Goal: Task Accomplishment & Management: Use online tool/utility

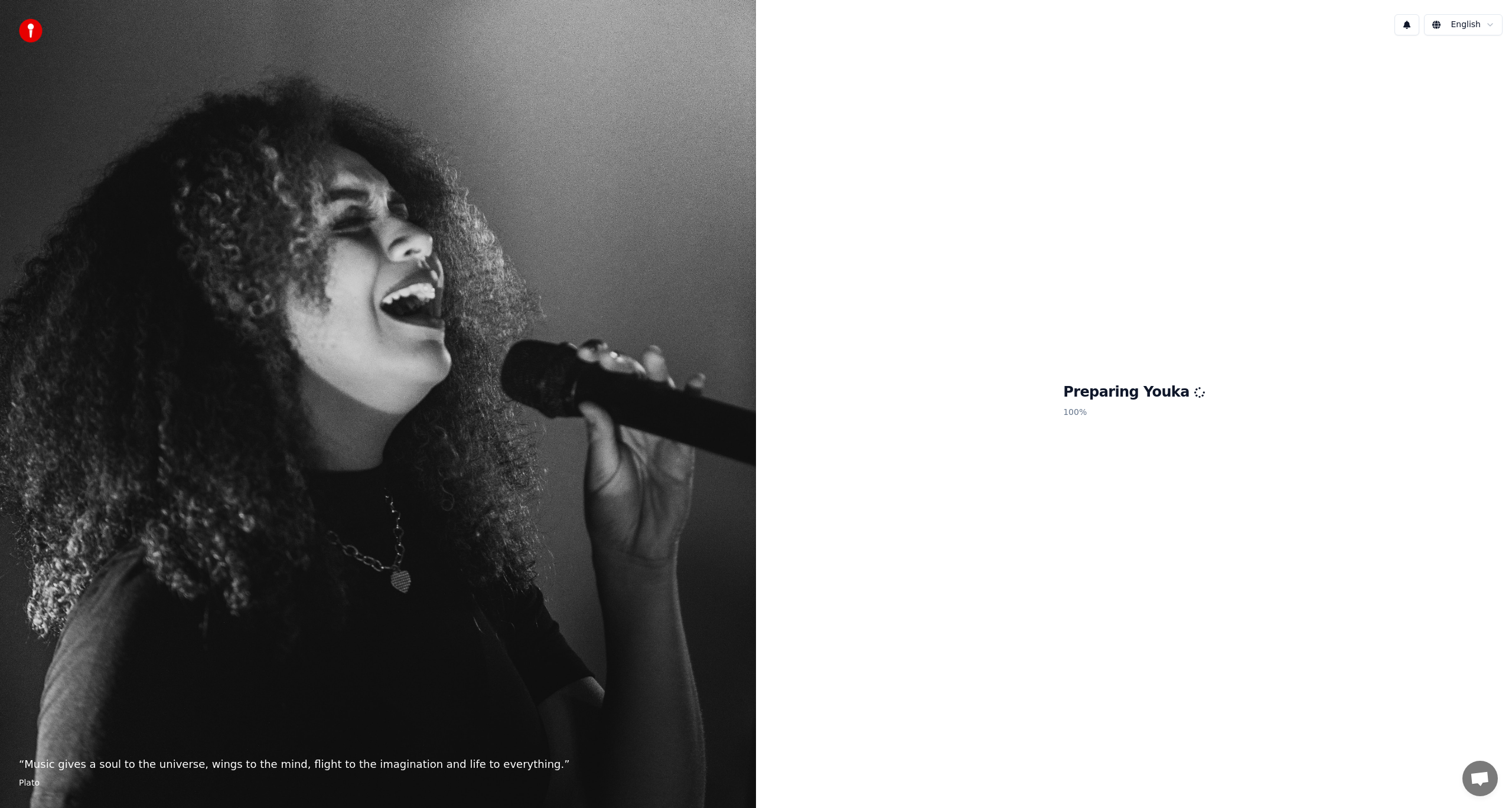
scroll to position [141, 0]
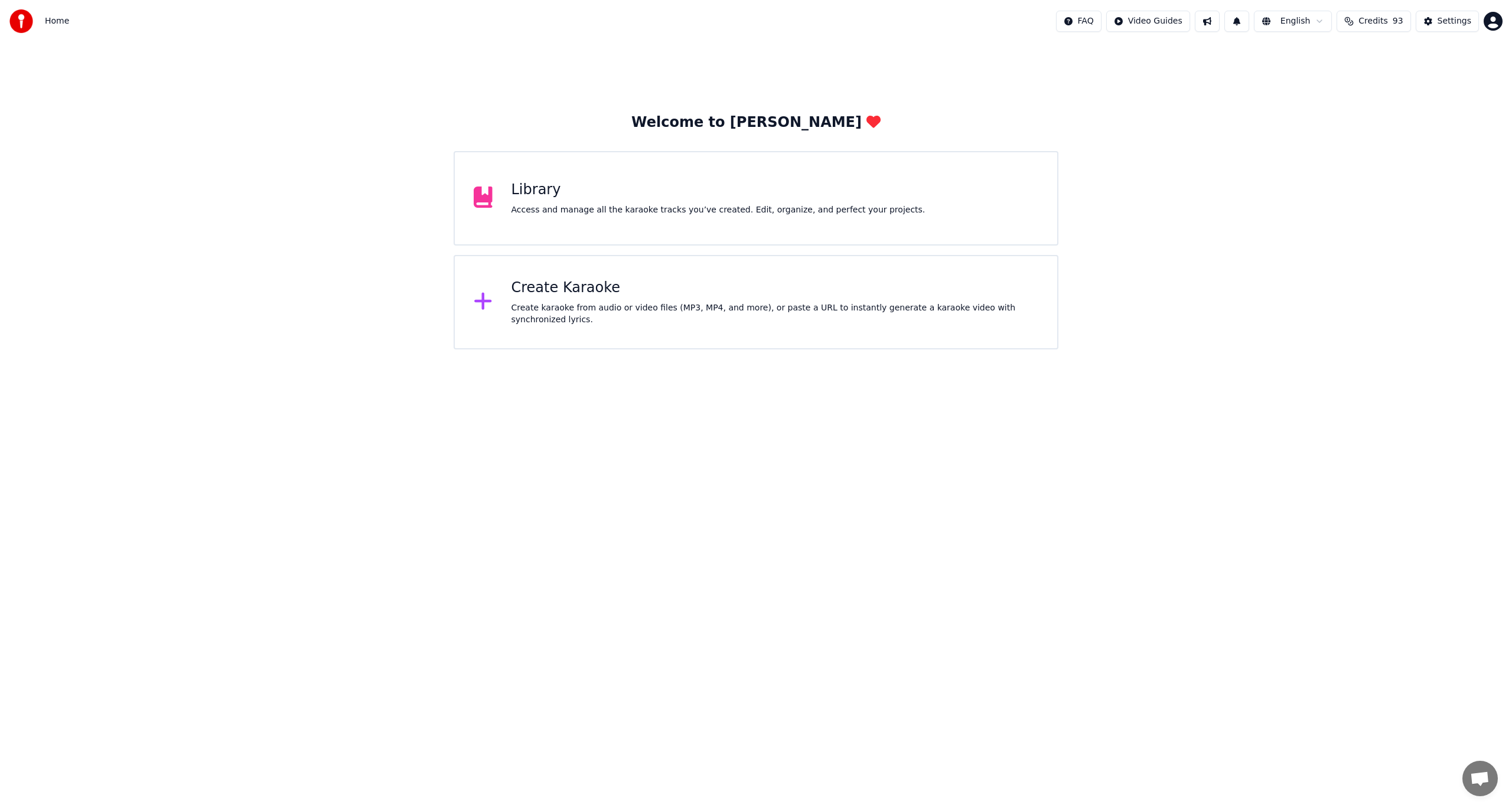
click at [629, 297] on div "Create Karaoke" at bounding box center [775, 288] width 527 height 19
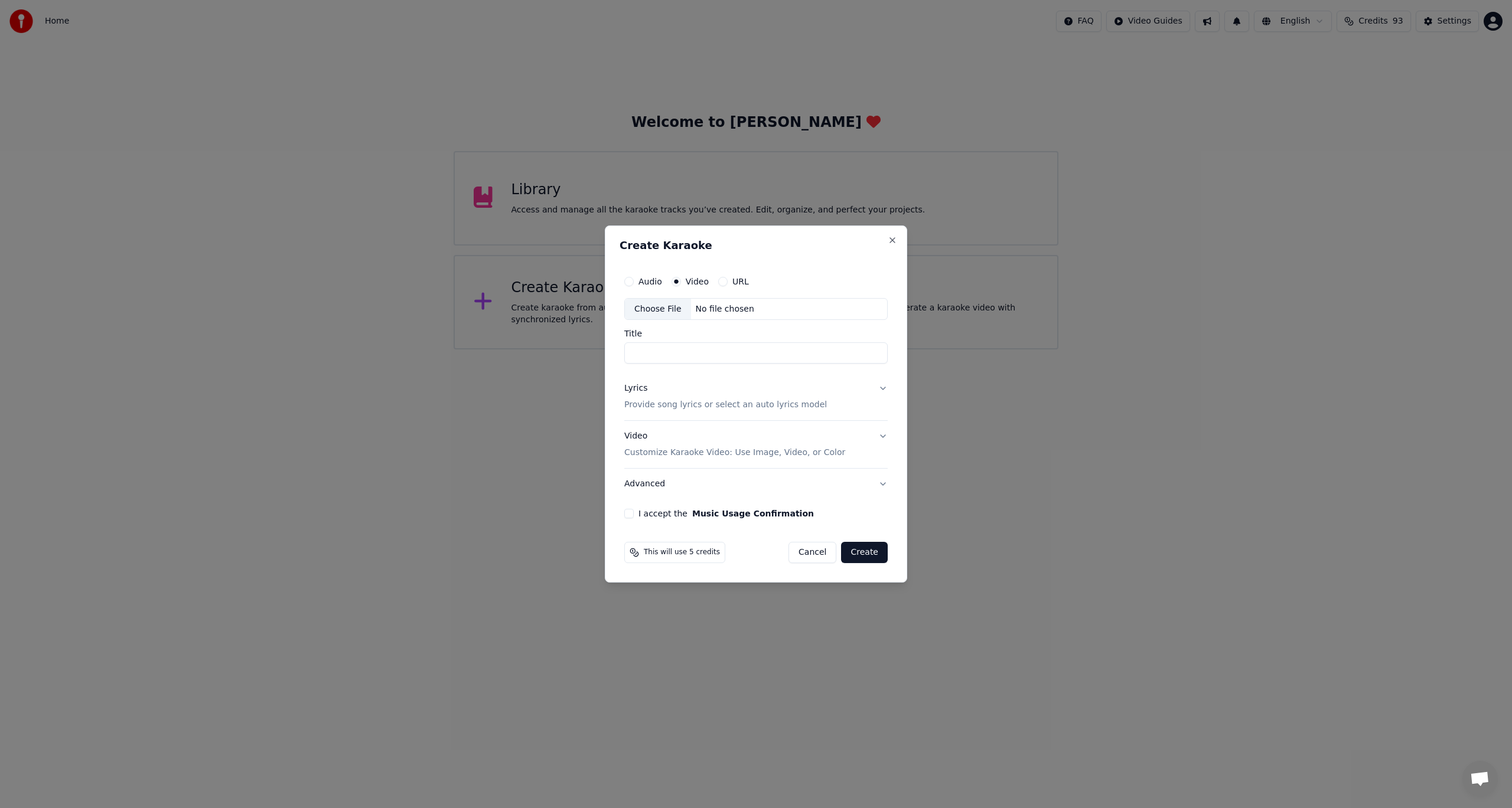
click at [688, 282] on label "Video" at bounding box center [697, 281] width 23 height 8
click at [681, 282] on button "Video" at bounding box center [676, 281] width 9 height 9
click at [666, 314] on div "Choose File" at bounding box center [657, 309] width 66 height 21
type input "*******"
click at [879, 393] on button "Lyrics Provide song lyrics or select an auto lyrics model" at bounding box center [756, 397] width 268 height 47
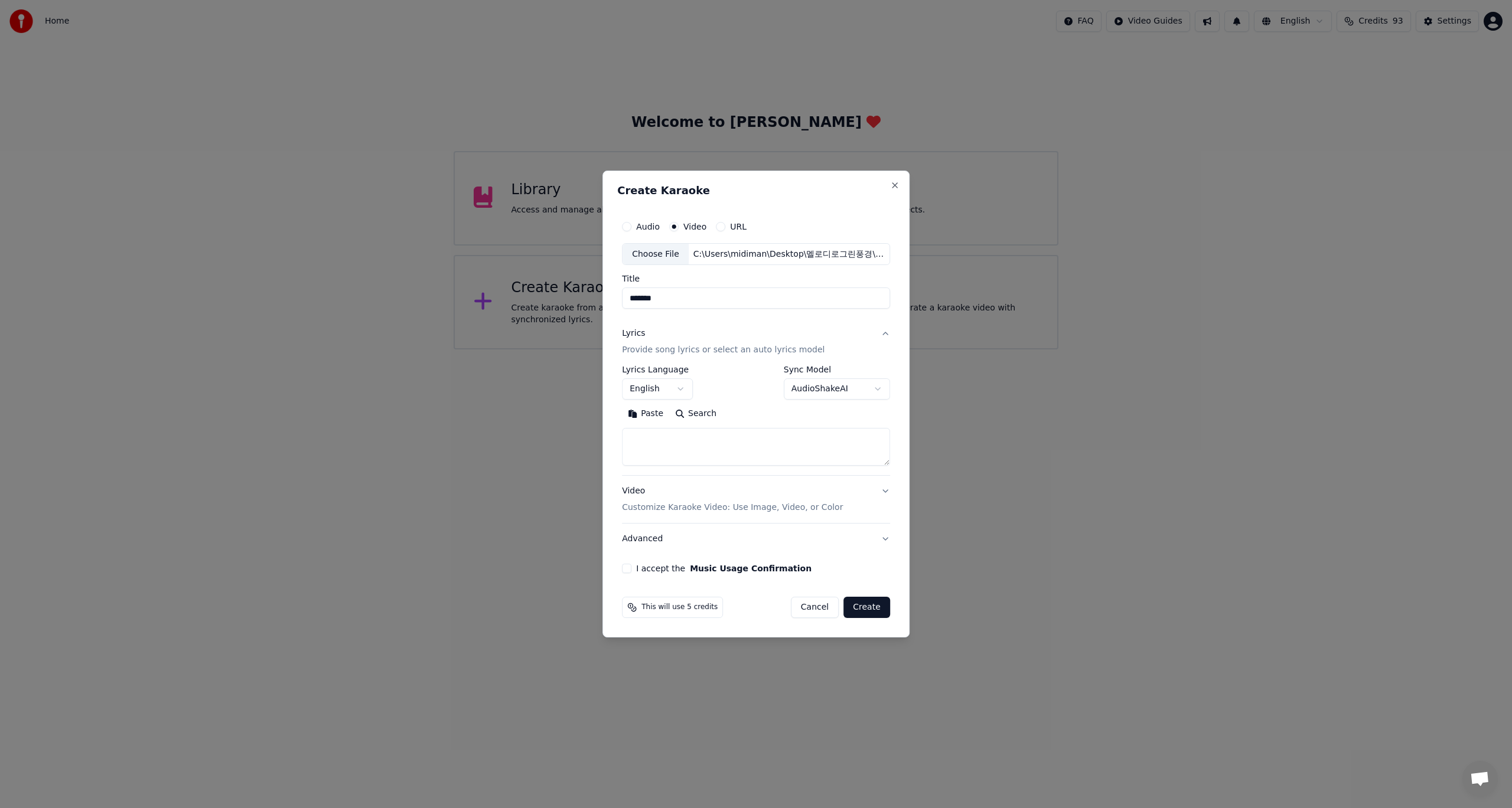
click at [674, 349] on body "Home FAQ Video Guides English Credits 93 Settings Welcome to Youka Library Acce…" at bounding box center [756, 174] width 1512 height 349
select select "**"
click at [876, 349] on body "Home FAQ Video Guides English Credits 93 Settings Welcome to Youka Library Acce…" at bounding box center [756, 174] width 1512 height 349
select select "**********"
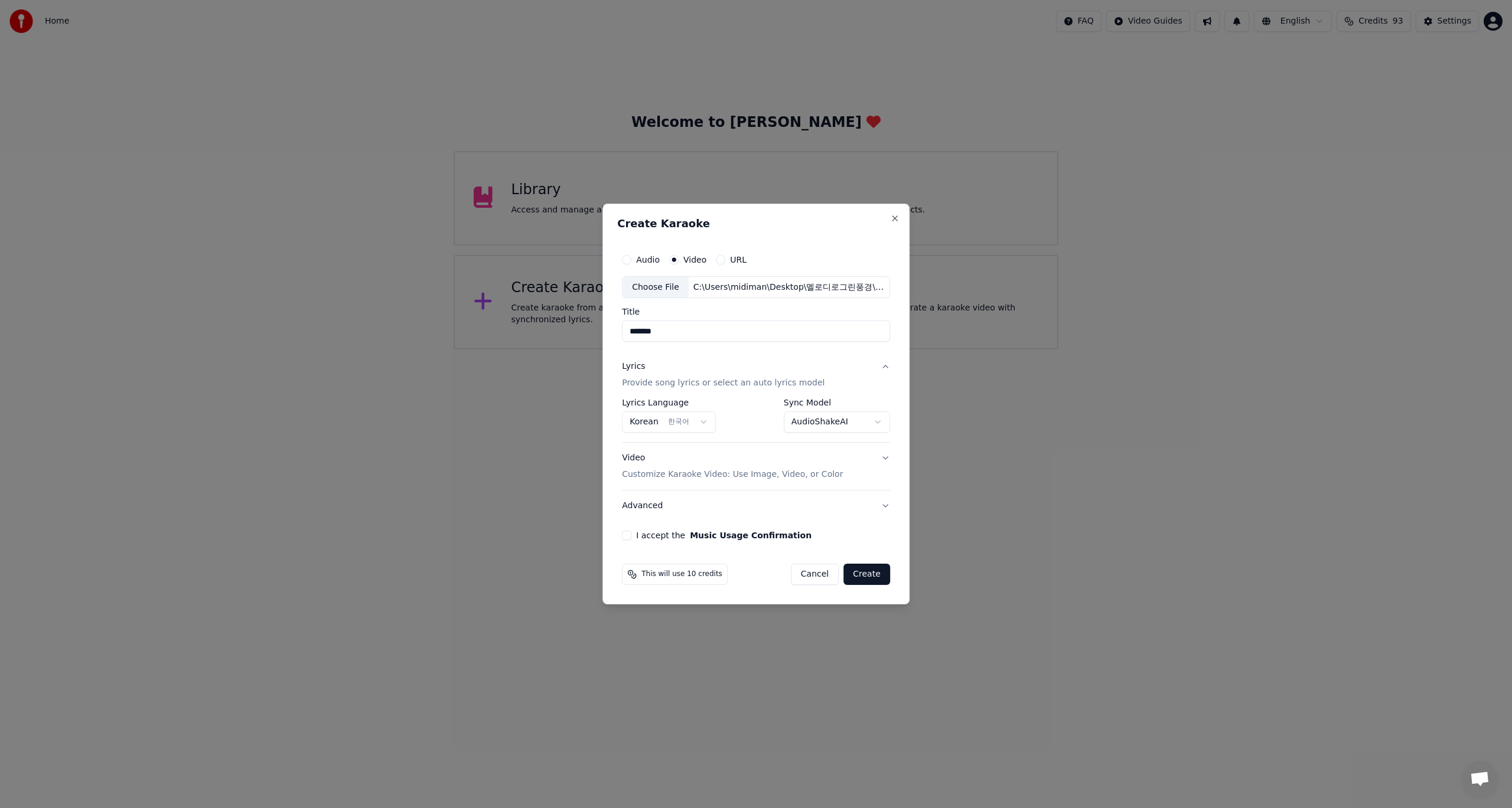
click at [629, 534] on button "I accept the Music Usage Confirmation" at bounding box center [627, 535] width 9 height 9
click at [863, 577] on button "Create" at bounding box center [867, 574] width 47 height 21
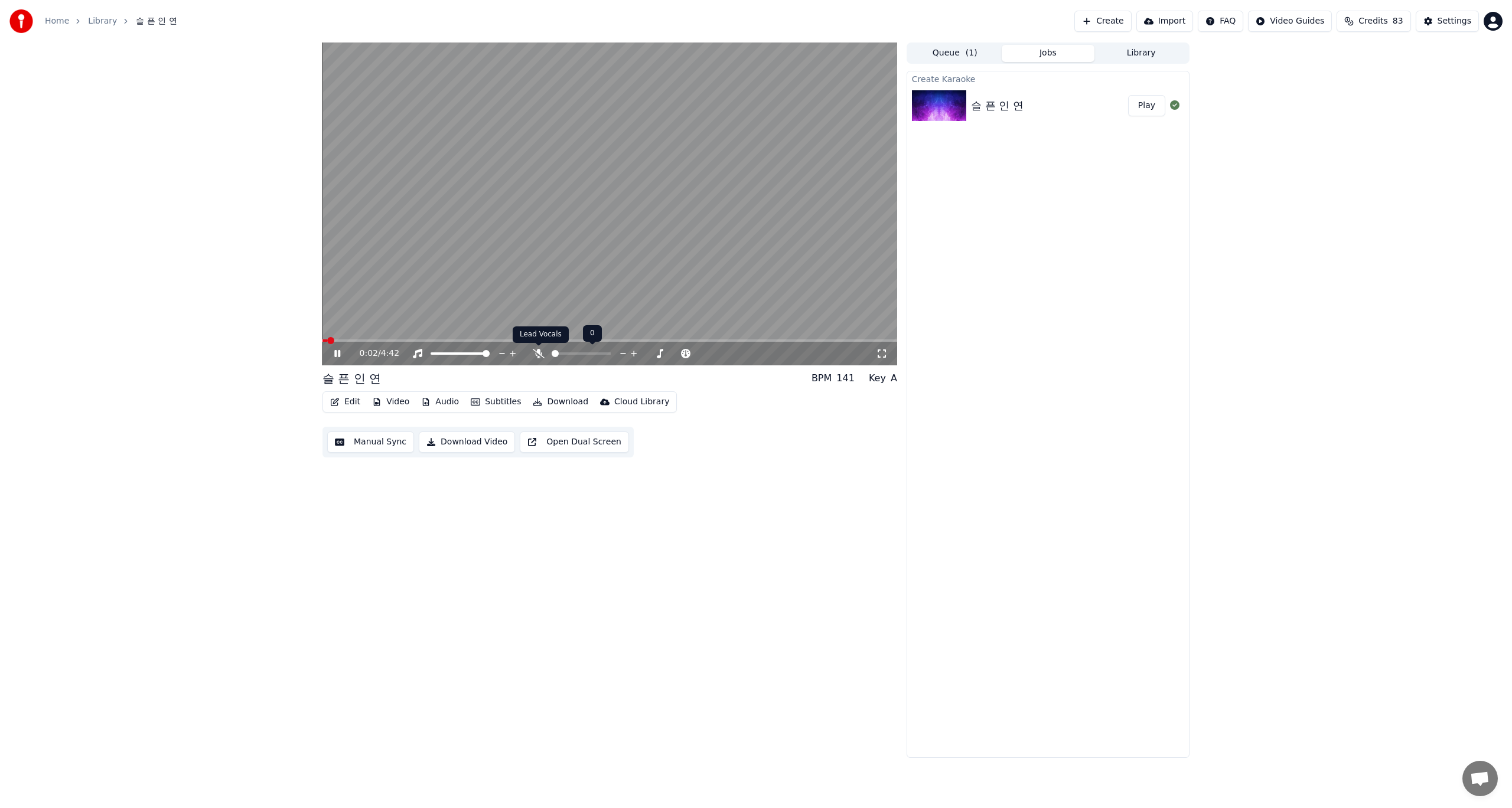
click at [541, 354] on icon at bounding box center [538, 353] width 12 height 9
click at [382, 442] on button "Manual Sync" at bounding box center [371, 442] width 87 height 21
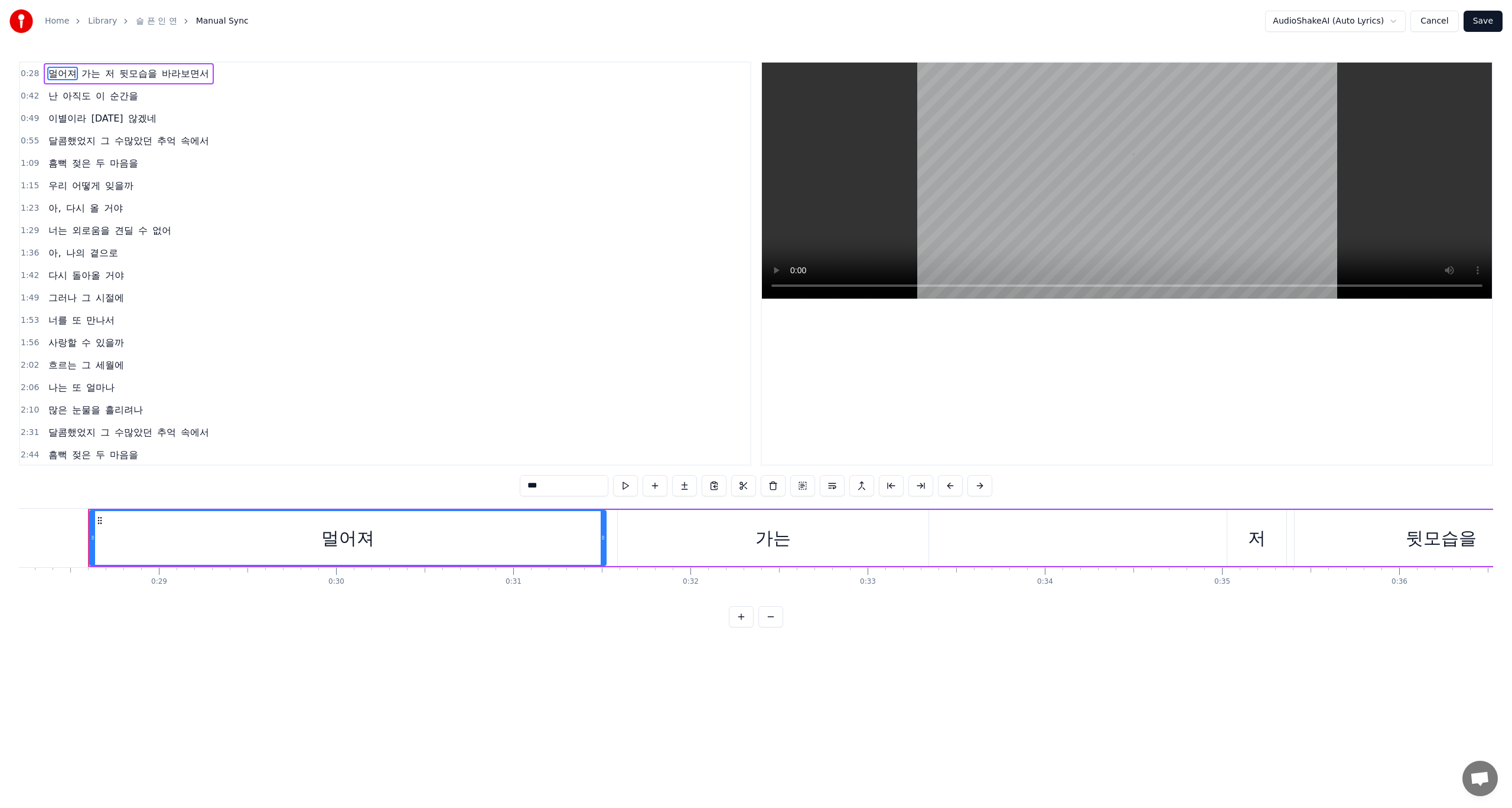
scroll to position [0, 5008]
drag, startPoint x: 593, startPoint y: 541, endPoint x: 450, endPoint y: 546, distance: 143.1
click at [450, 546] on div at bounding box center [451, 538] width 5 height 54
click at [610, 542] on div "가는" at bounding box center [764, 538] width 311 height 56
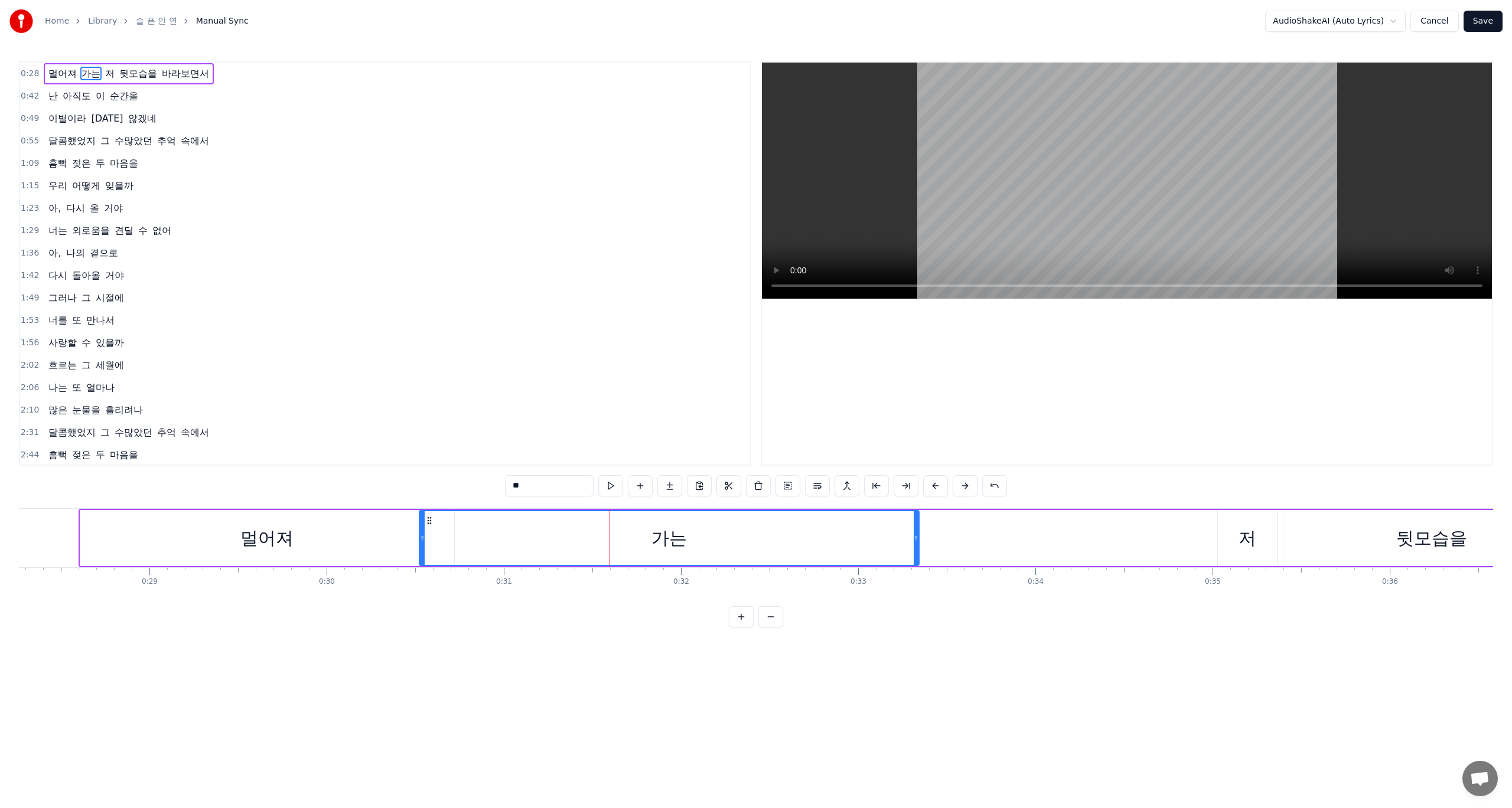
drag, startPoint x: 610, startPoint y: 541, endPoint x: 421, endPoint y: 542, distance: 189.0
click at [421, 542] on icon at bounding box center [422, 537] width 5 height 9
drag, startPoint x: 918, startPoint y: 548, endPoint x: 823, endPoint y: 547, distance: 95.0
click at [823, 547] on div at bounding box center [822, 538] width 5 height 54
click at [1222, 539] on div "저" at bounding box center [1247, 538] width 59 height 56
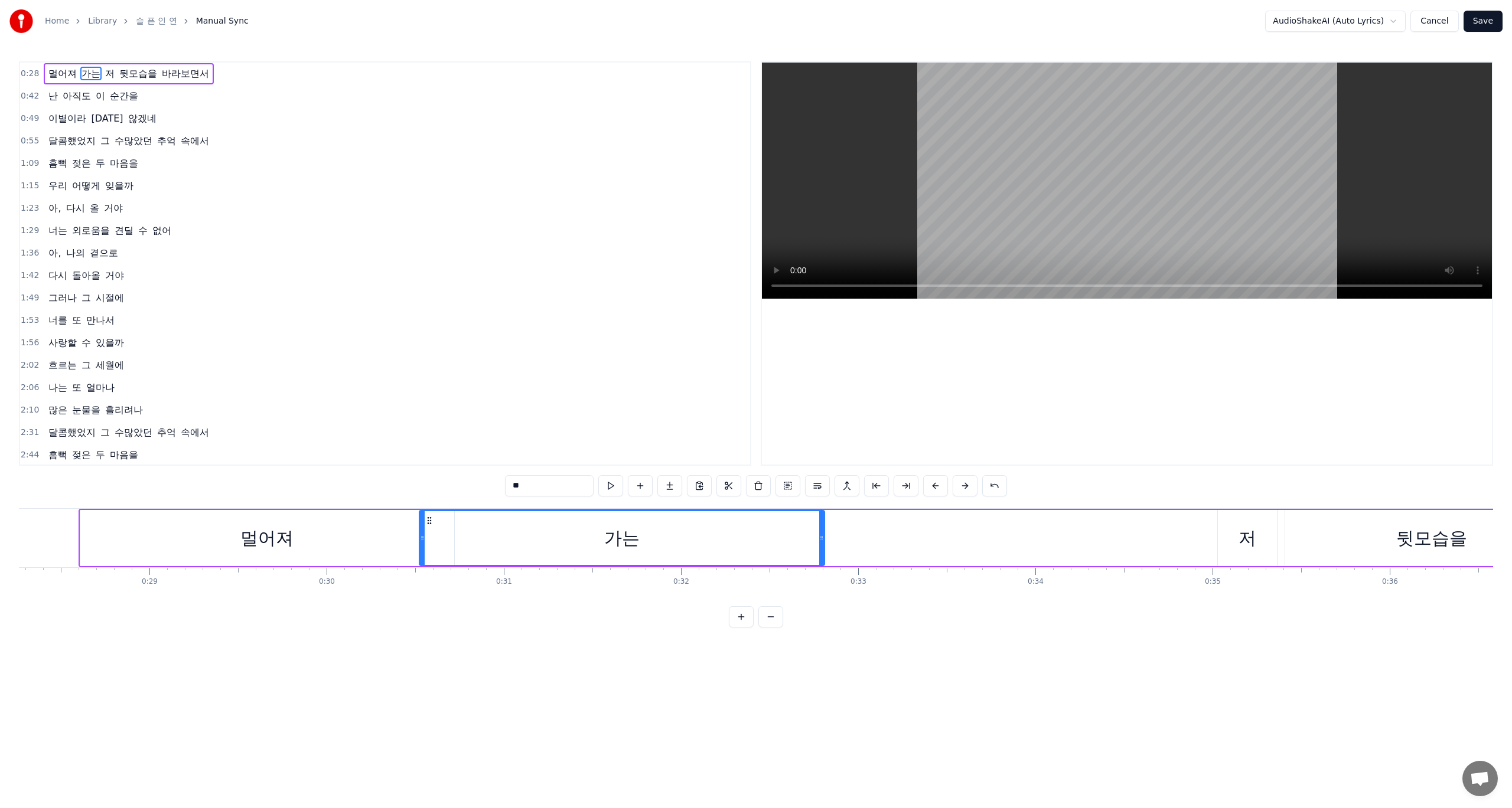
type input "*"
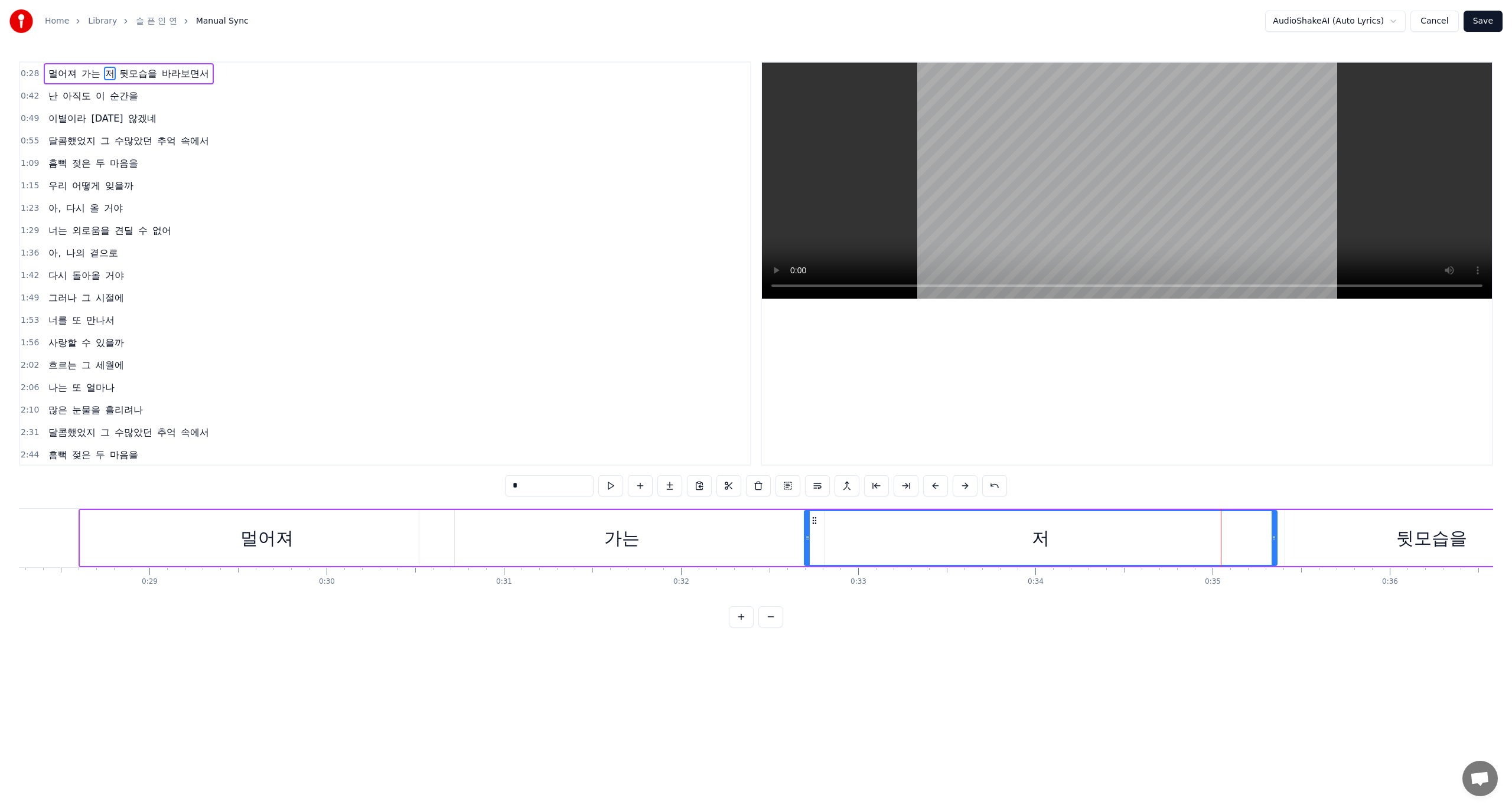
drag, startPoint x: 1220, startPoint y: 539, endPoint x: 807, endPoint y: 540, distance: 413.0
click at [807, 540] on icon at bounding box center [808, 537] width 5 height 9
drag, startPoint x: 1271, startPoint y: 540, endPoint x: 1048, endPoint y: 544, distance: 223.0
click at [1048, 544] on div at bounding box center [1051, 538] width 5 height 54
drag, startPoint x: 1048, startPoint y: 544, endPoint x: 1217, endPoint y: 542, distance: 169.0
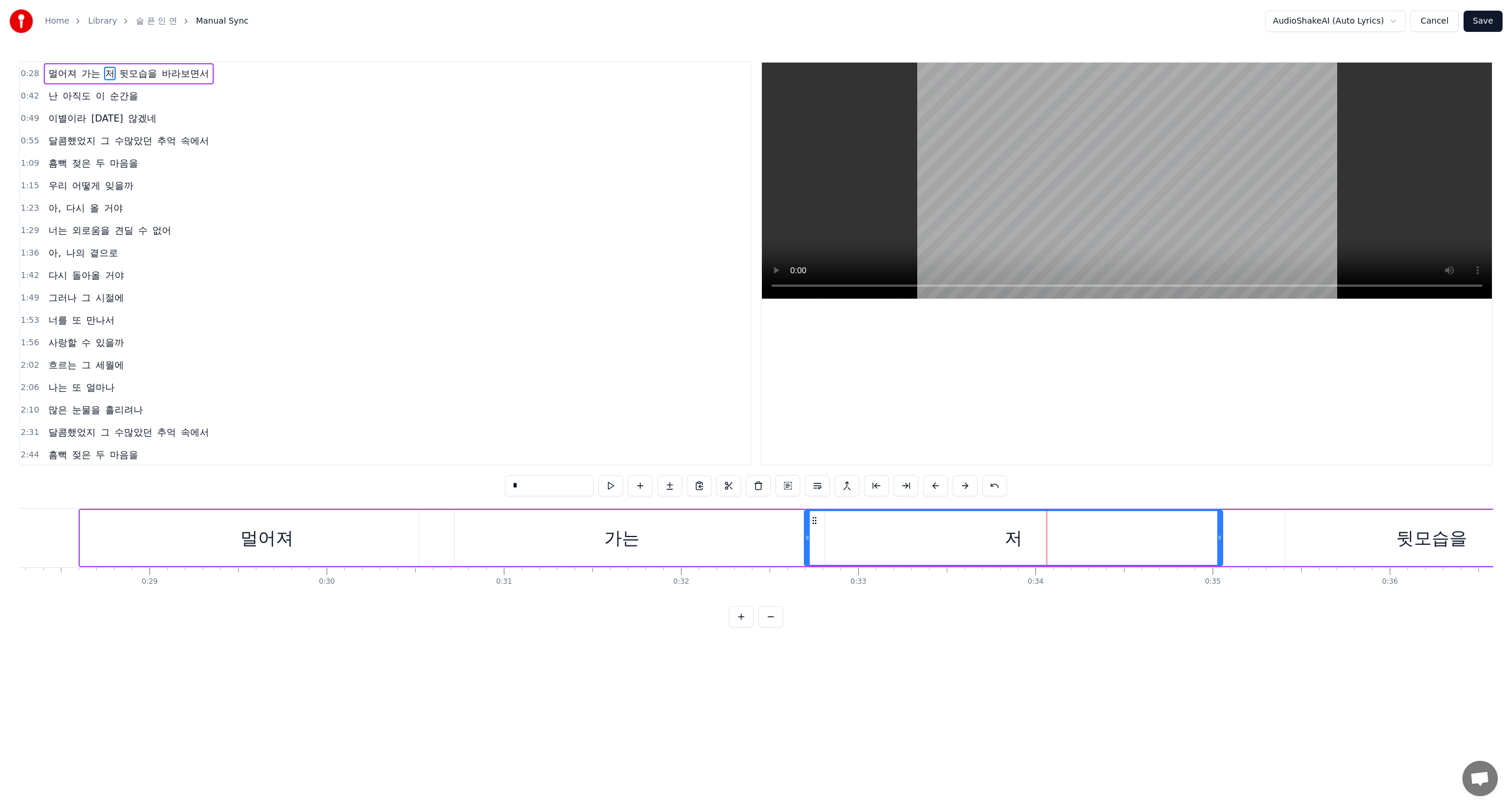
click at [1217, 542] on div at bounding box center [1220, 538] width 5 height 54
drag, startPoint x: 807, startPoint y: 538, endPoint x: 1051, endPoint y: 538, distance: 244.0
click at [1051, 538] on circle at bounding box center [1051, 538] width 1 height 1
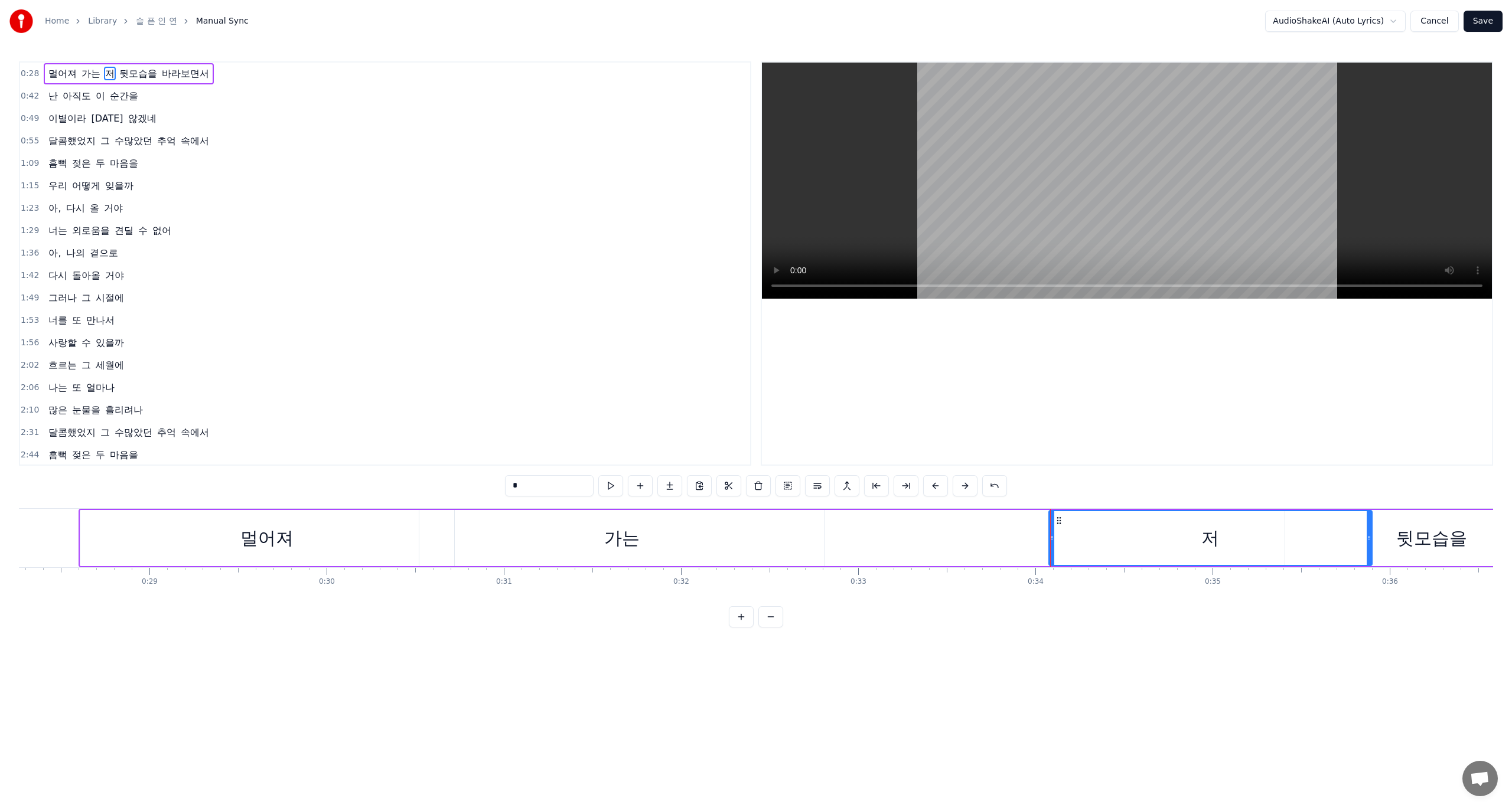
drag, startPoint x: 1220, startPoint y: 538, endPoint x: 1372, endPoint y: 539, distance: 152.0
click at [1371, 539] on icon at bounding box center [1370, 537] width 5 height 9
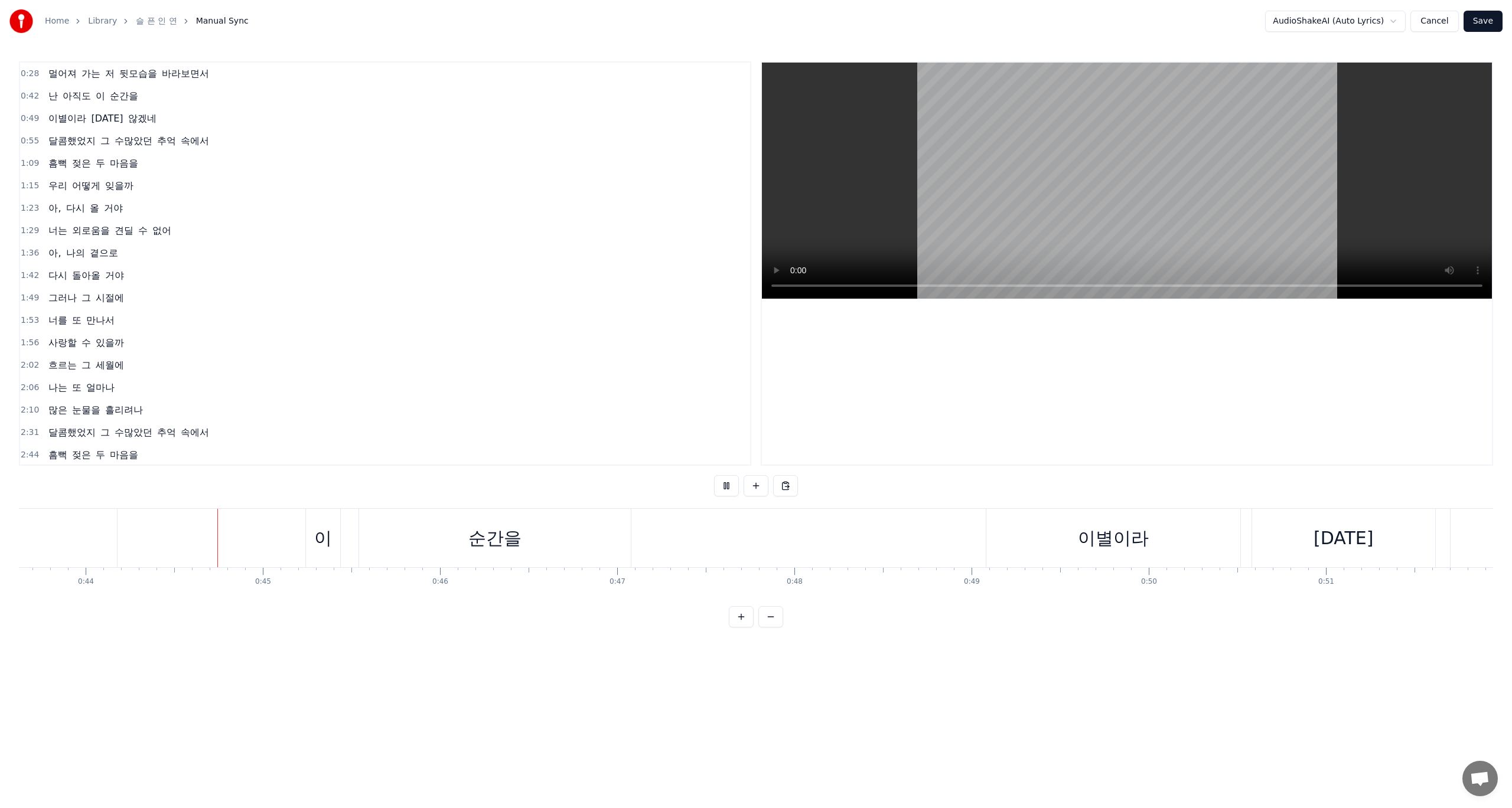
scroll to position [0, 7744]
click at [244, 542] on div "난 아직도 이 순간을" at bounding box center [173, 538] width 895 height 59
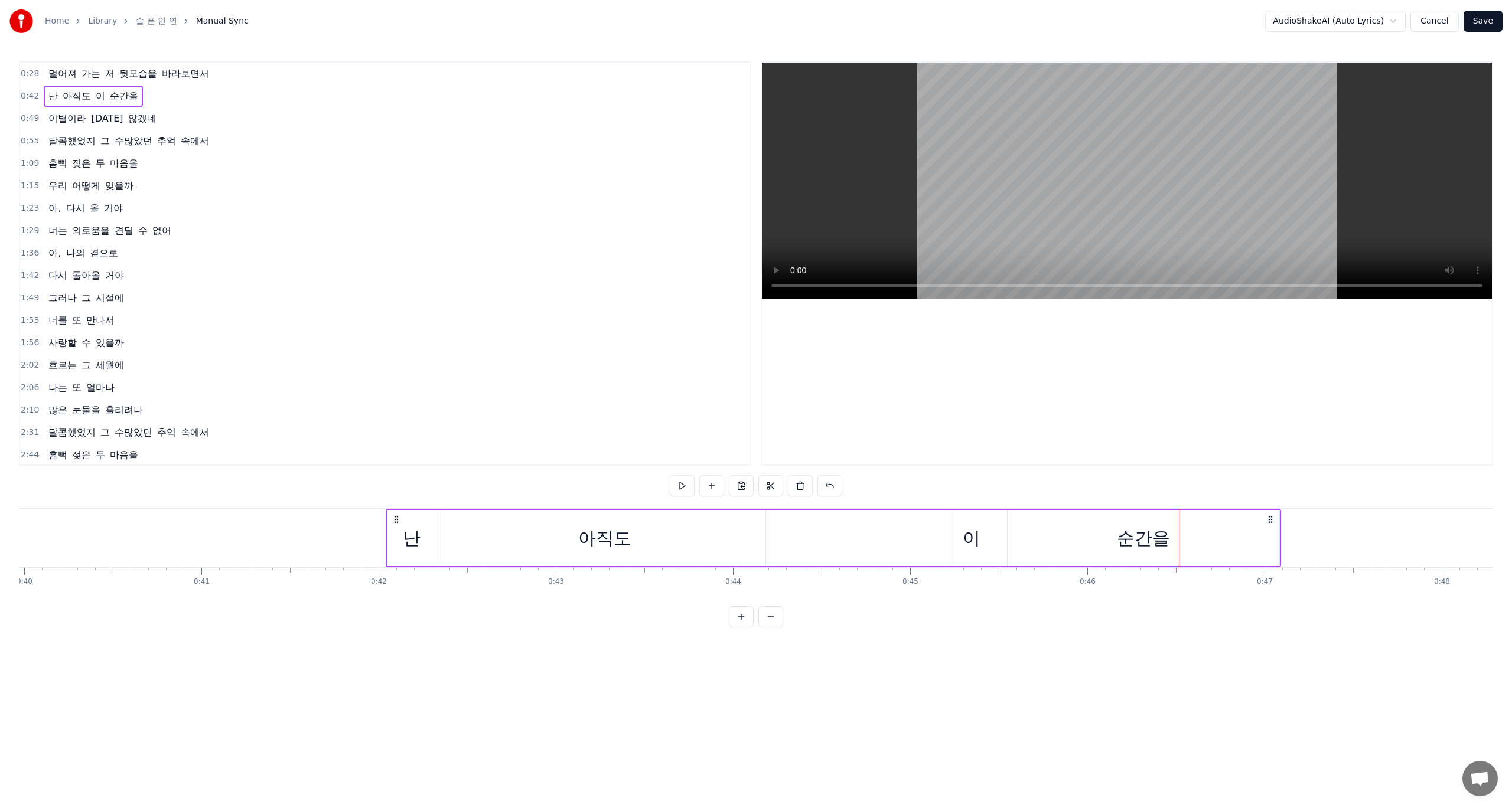
scroll to position [0, 7184]
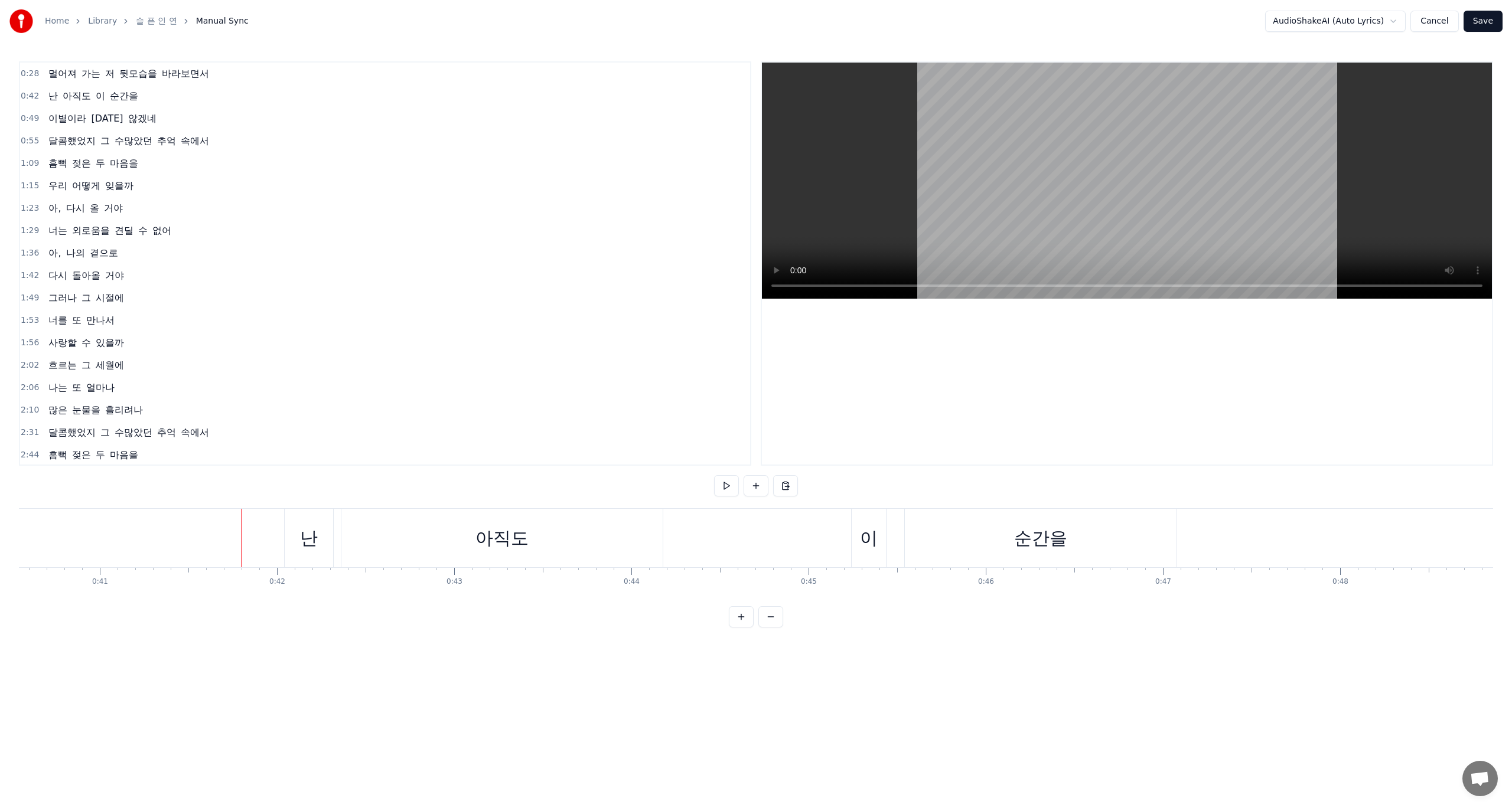
click at [316, 537] on div "난" at bounding box center [309, 538] width 18 height 27
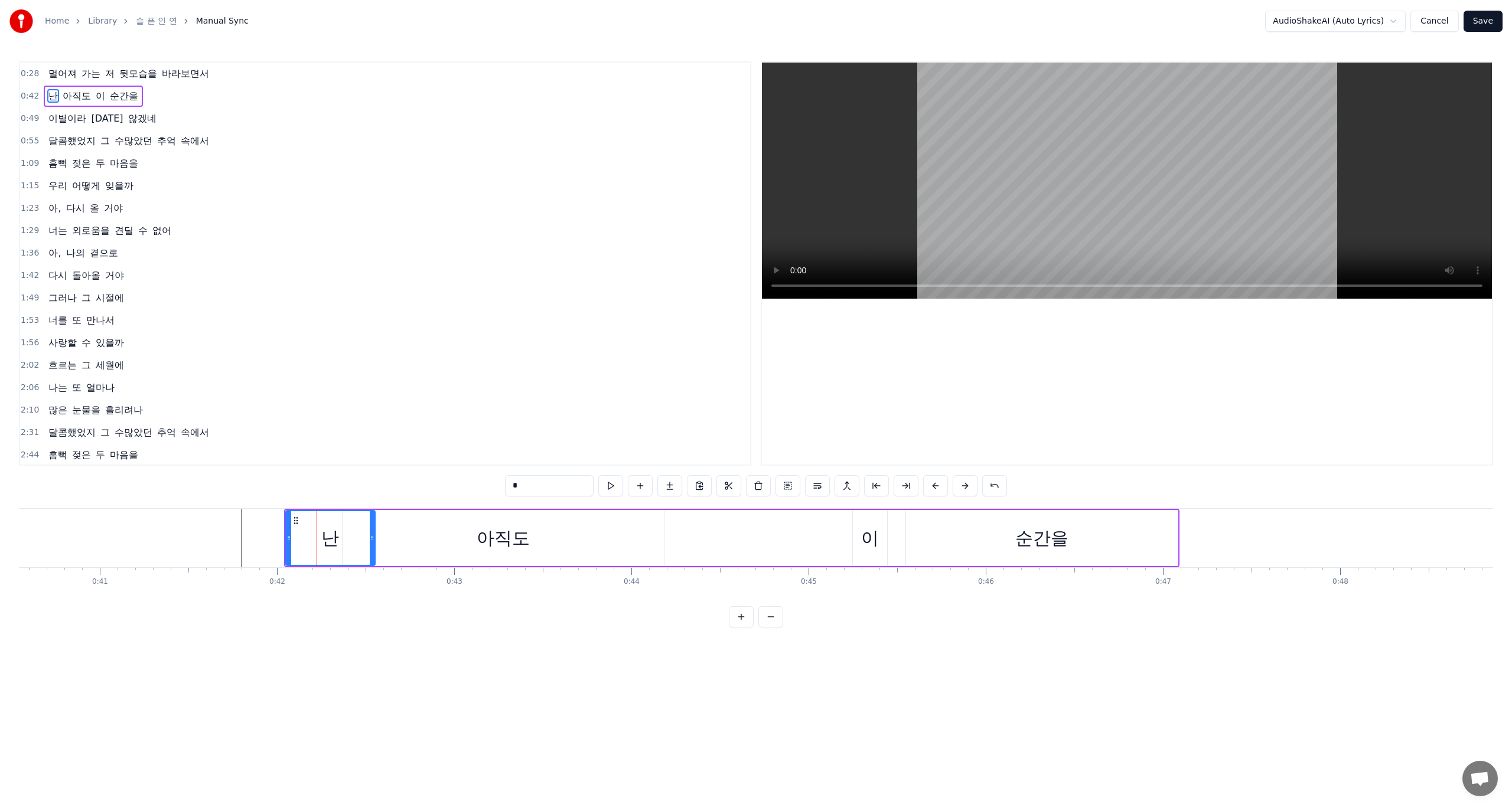
drag, startPoint x: 330, startPoint y: 534, endPoint x: 372, endPoint y: 542, distance: 42.8
click at [372, 542] on icon at bounding box center [372, 537] width 5 height 9
click at [754, 540] on div "난 아직도 이 순간을" at bounding box center [732, 538] width 895 height 59
click at [840, 543] on div "난 아직도 이 순간을" at bounding box center [732, 538] width 895 height 59
click at [885, 545] on div "이" at bounding box center [870, 538] width 35 height 56
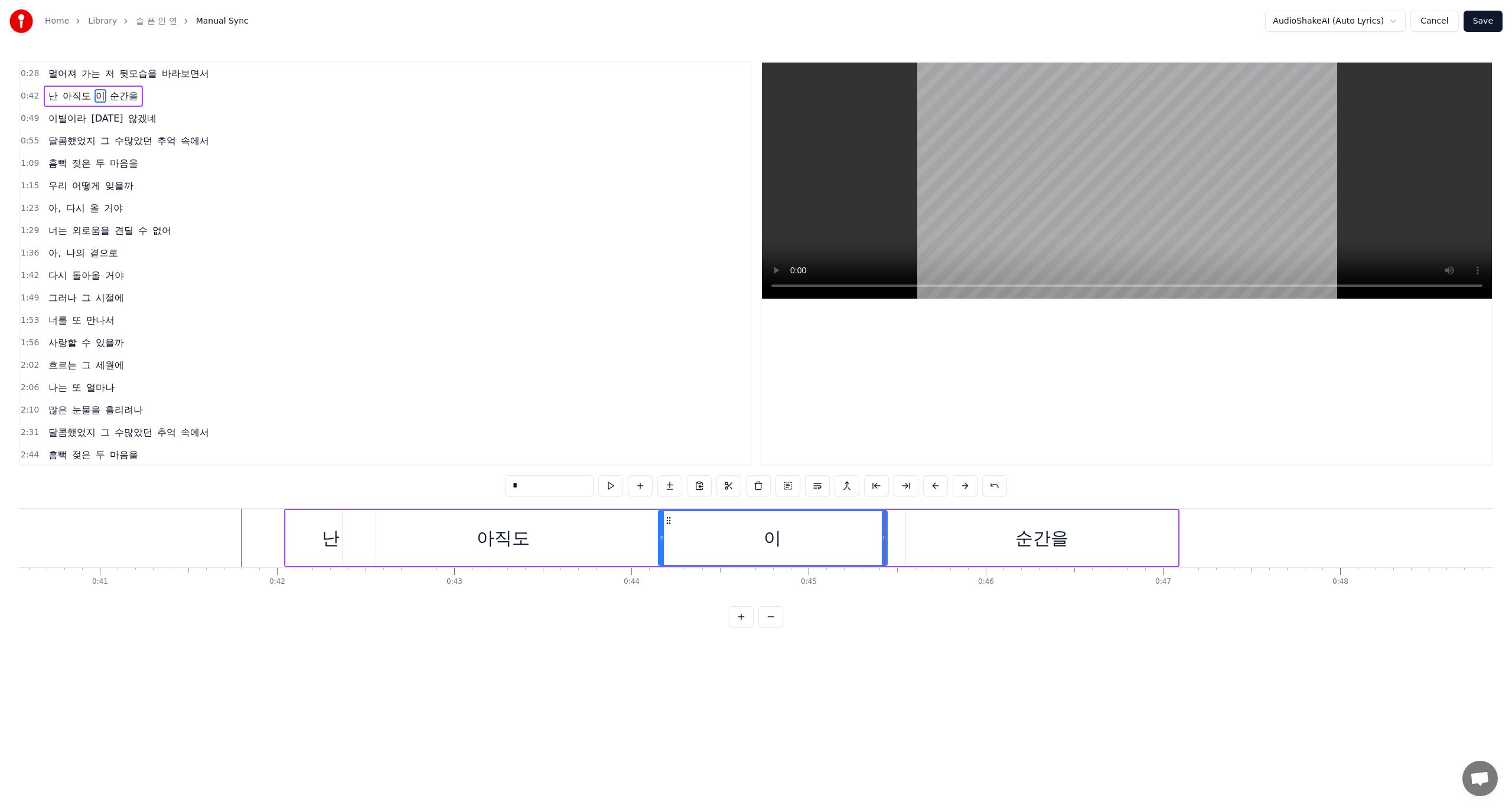
drag, startPoint x: 856, startPoint y: 540, endPoint x: 660, endPoint y: 541, distance: 196.0
click at [660, 541] on icon at bounding box center [662, 537] width 5 height 9
click at [987, 544] on div "순간을" at bounding box center [1042, 538] width 272 height 56
type input "***"
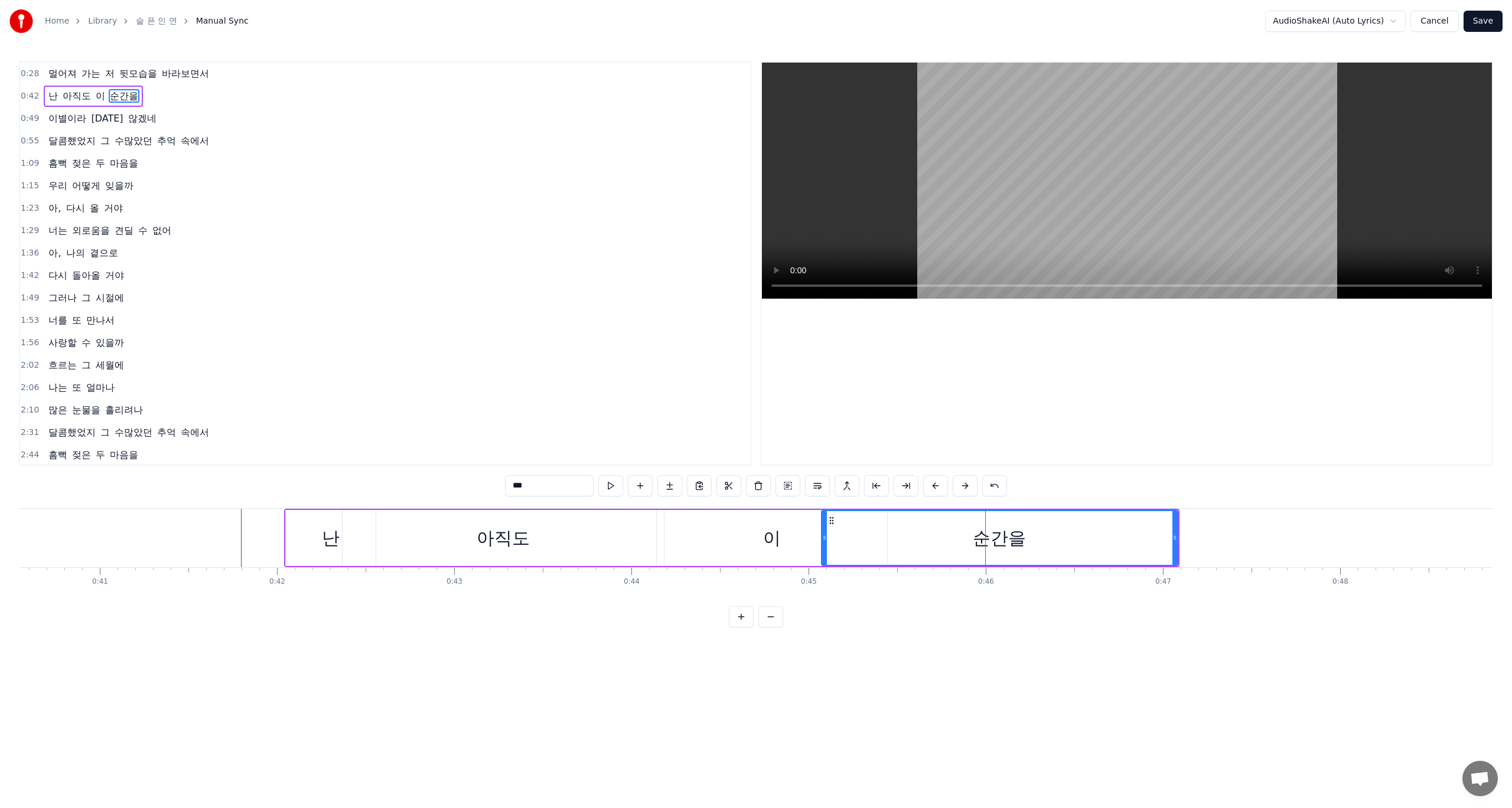
drag, startPoint x: 906, startPoint y: 539, endPoint x: 821, endPoint y: 540, distance: 85.0
click at [822, 540] on icon at bounding box center [824, 537] width 5 height 9
click at [789, 642] on html "Home Library 슬 픈 인 연 Manual Sync AudioShakeAI (Auto Lyrics) Cancel Save 0:28 멀어…" at bounding box center [756, 323] width 1512 height 647
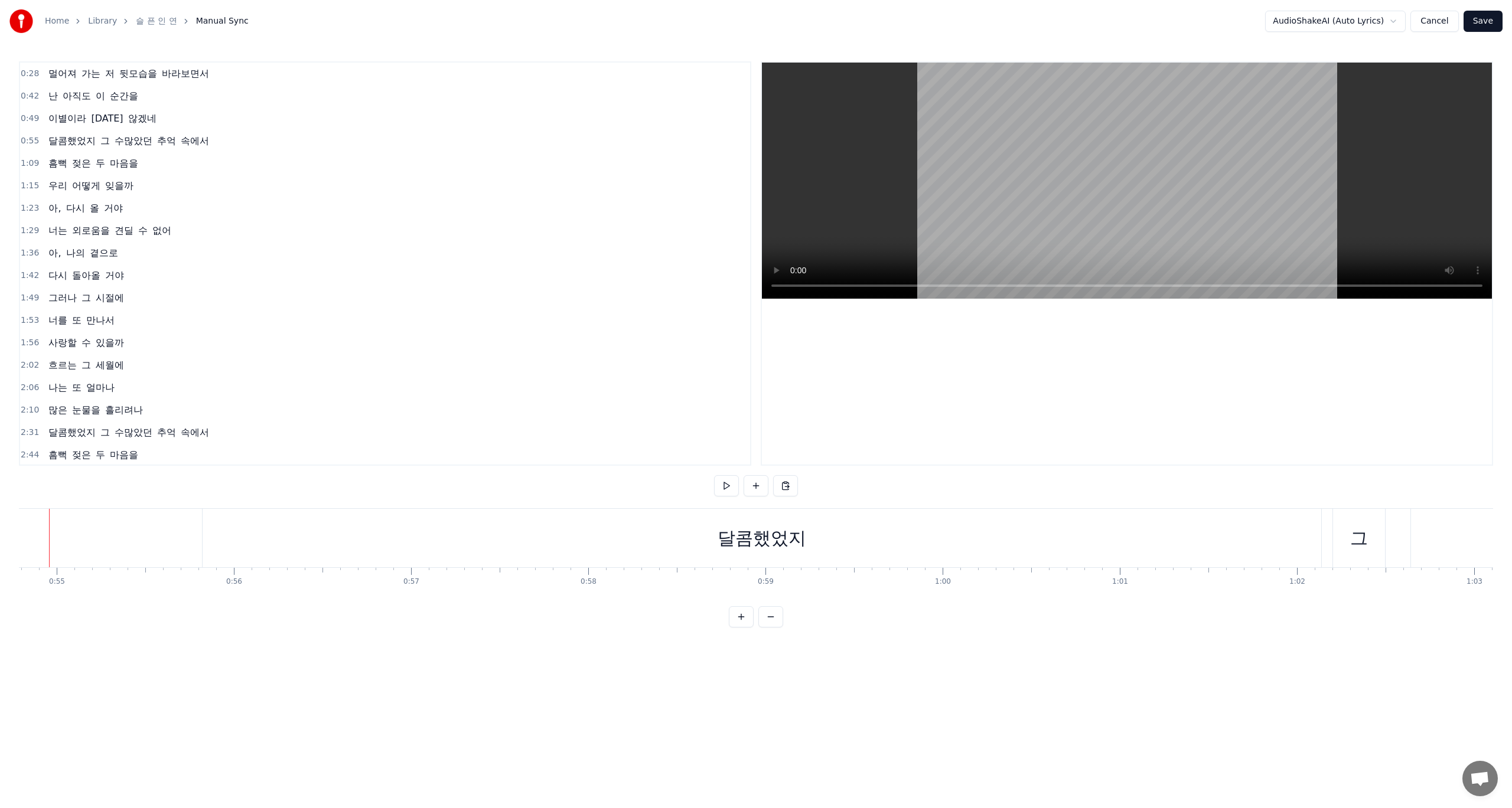
scroll to position [0, 9769]
click at [666, 543] on div "달콤했었지" at bounding box center [701, 538] width 89 height 27
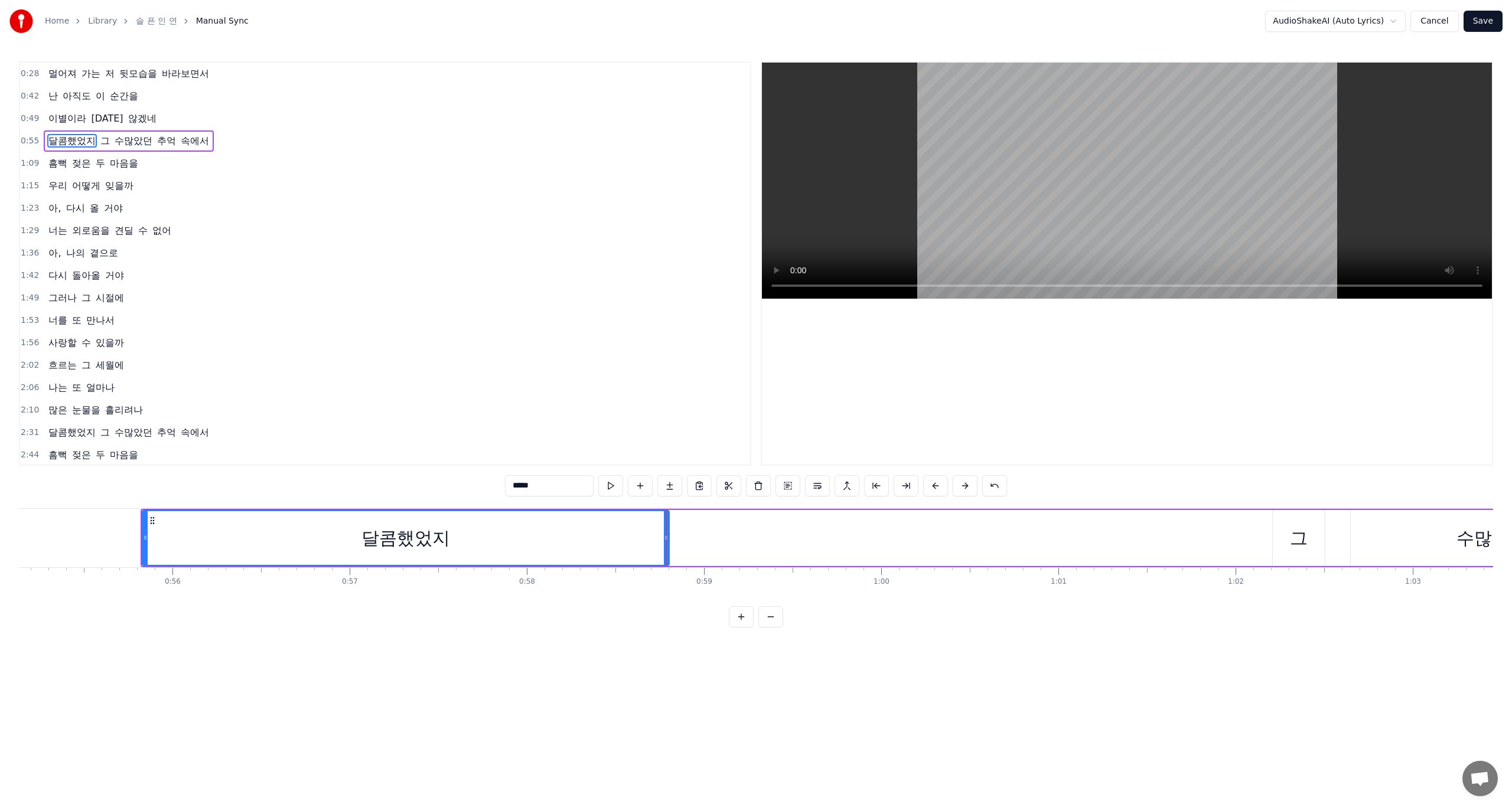
drag, startPoint x: 1259, startPoint y: 540, endPoint x: 670, endPoint y: 549, distance: 589.1
click at [668, 549] on div at bounding box center [667, 538] width 5 height 54
click at [581, 540] on div "달콤했었지" at bounding box center [407, 538] width 528 height 54
click at [844, 540] on div "달콤했었지 그 수많았던 추억 속에서" at bounding box center [1116, 538] width 1952 height 59
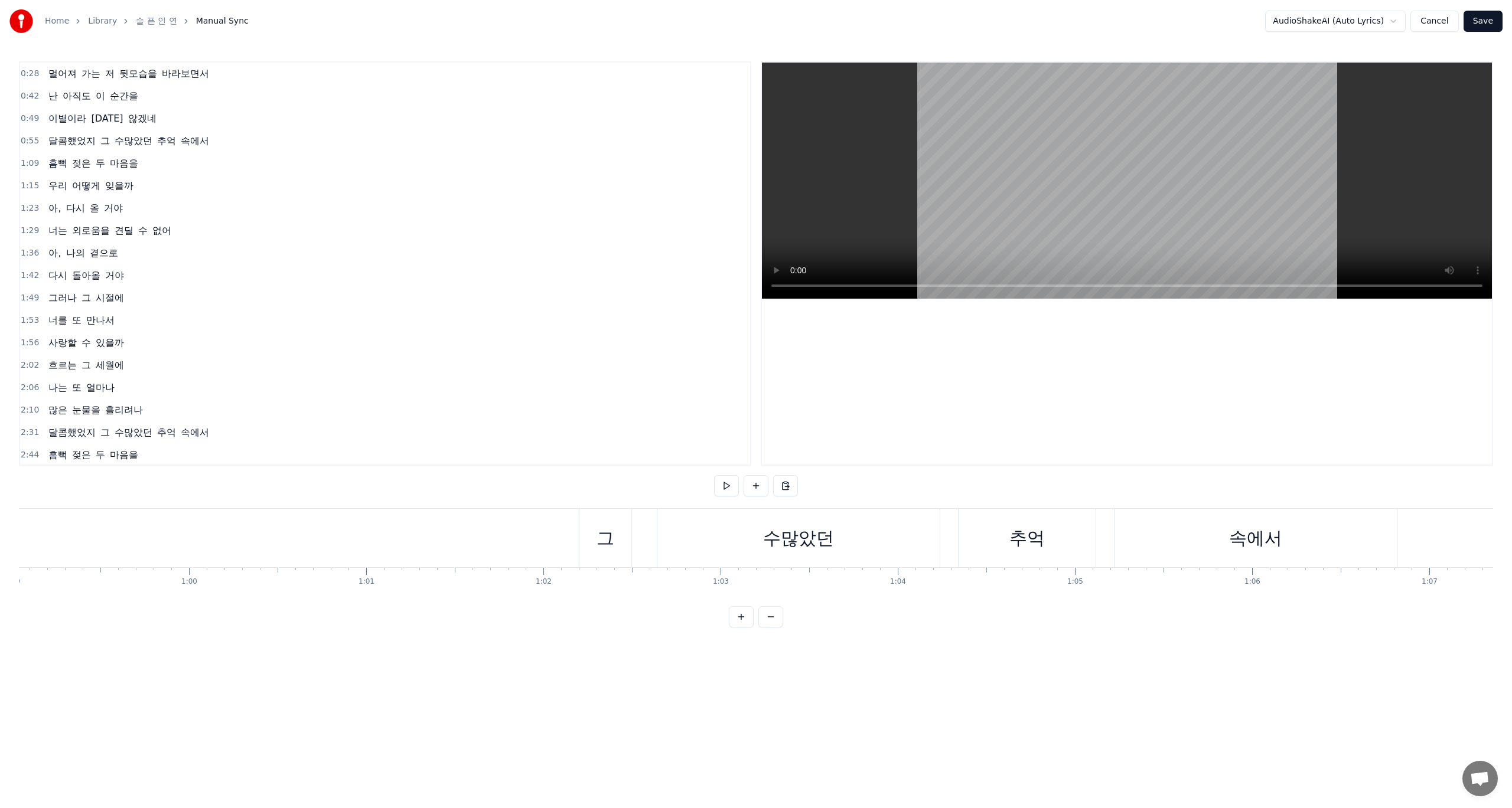
scroll to position [0, 10482]
click at [565, 538] on div "그" at bounding box center [585, 538] width 52 height 59
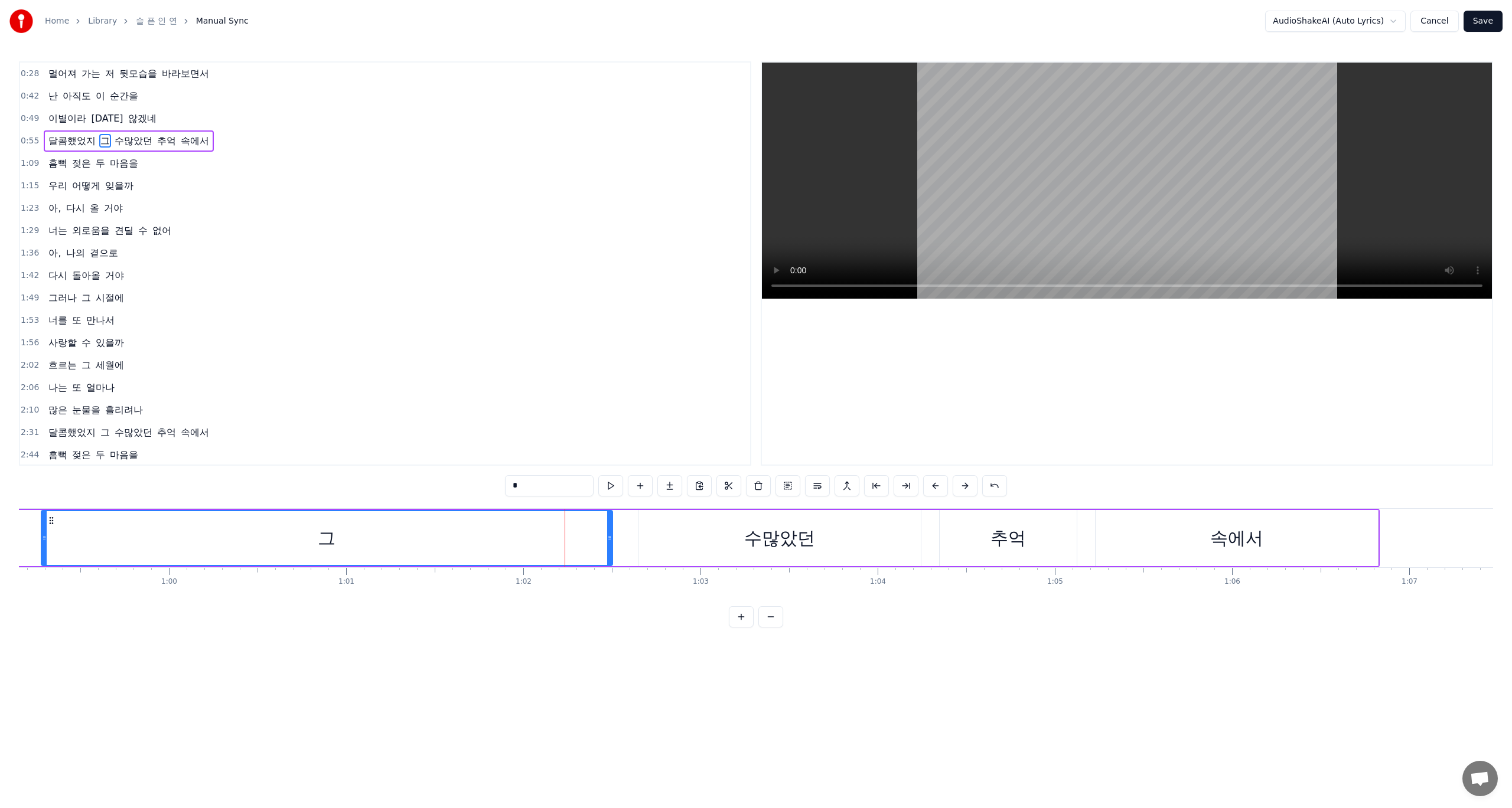
drag, startPoint x: 562, startPoint y: 536, endPoint x: 18, endPoint y: 544, distance: 544.1
click at [18, 544] on div "Home Library 슬 픈 인 연 Manual Sync AudioShakeAI (Auto Lyrics) Cancel Save 0:28 멀어…" at bounding box center [756, 314] width 1512 height 627
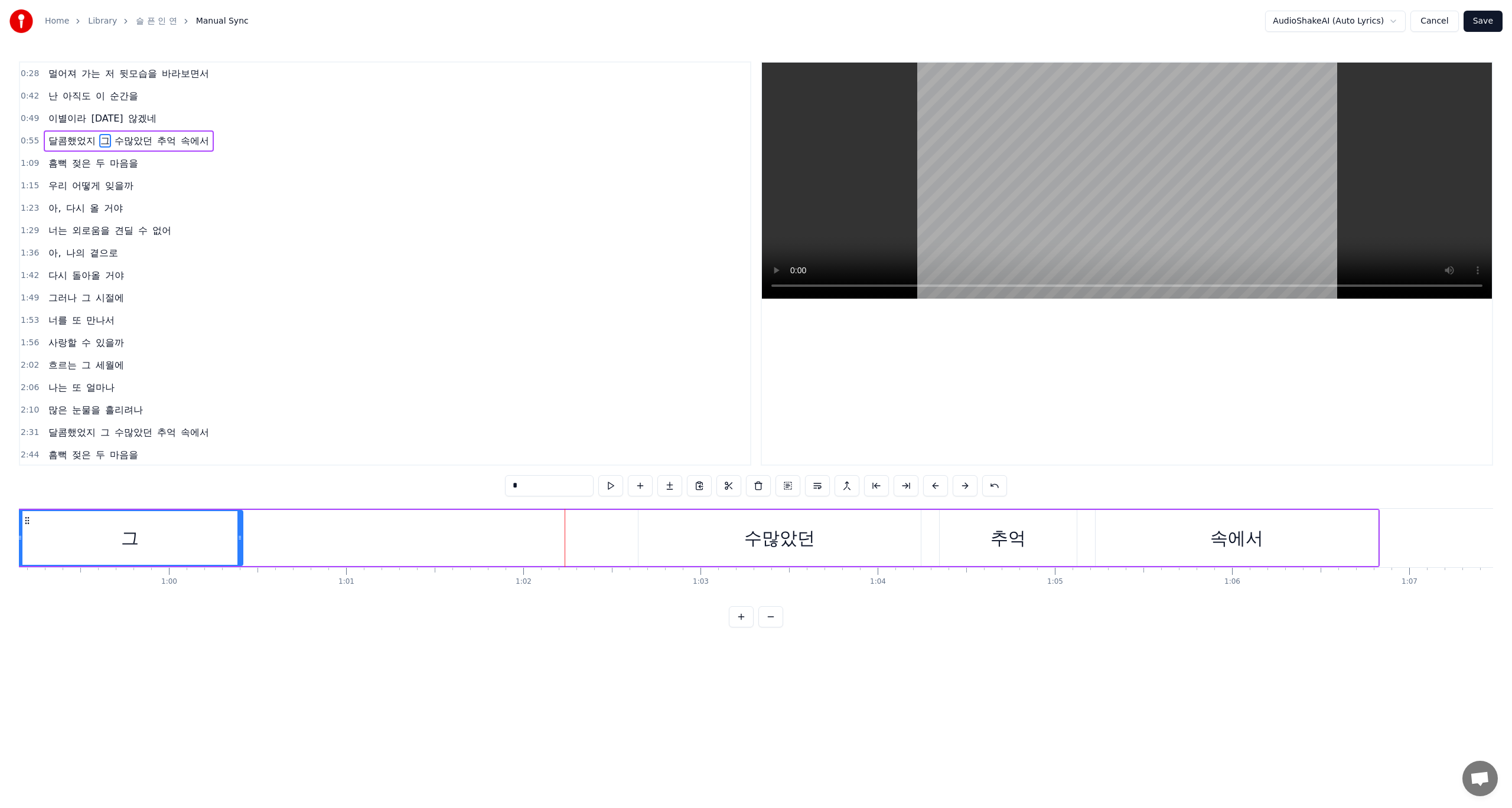
drag, startPoint x: 610, startPoint y: 542, endPoint x: 241, endPoint y: 561, distance: 369.5
click at [241, 561] on div at bounding box center [240, 538] width 5 height 54
click at [765, 545] on div "수많았던" at bounding box center [779, 538] width 71 height 27
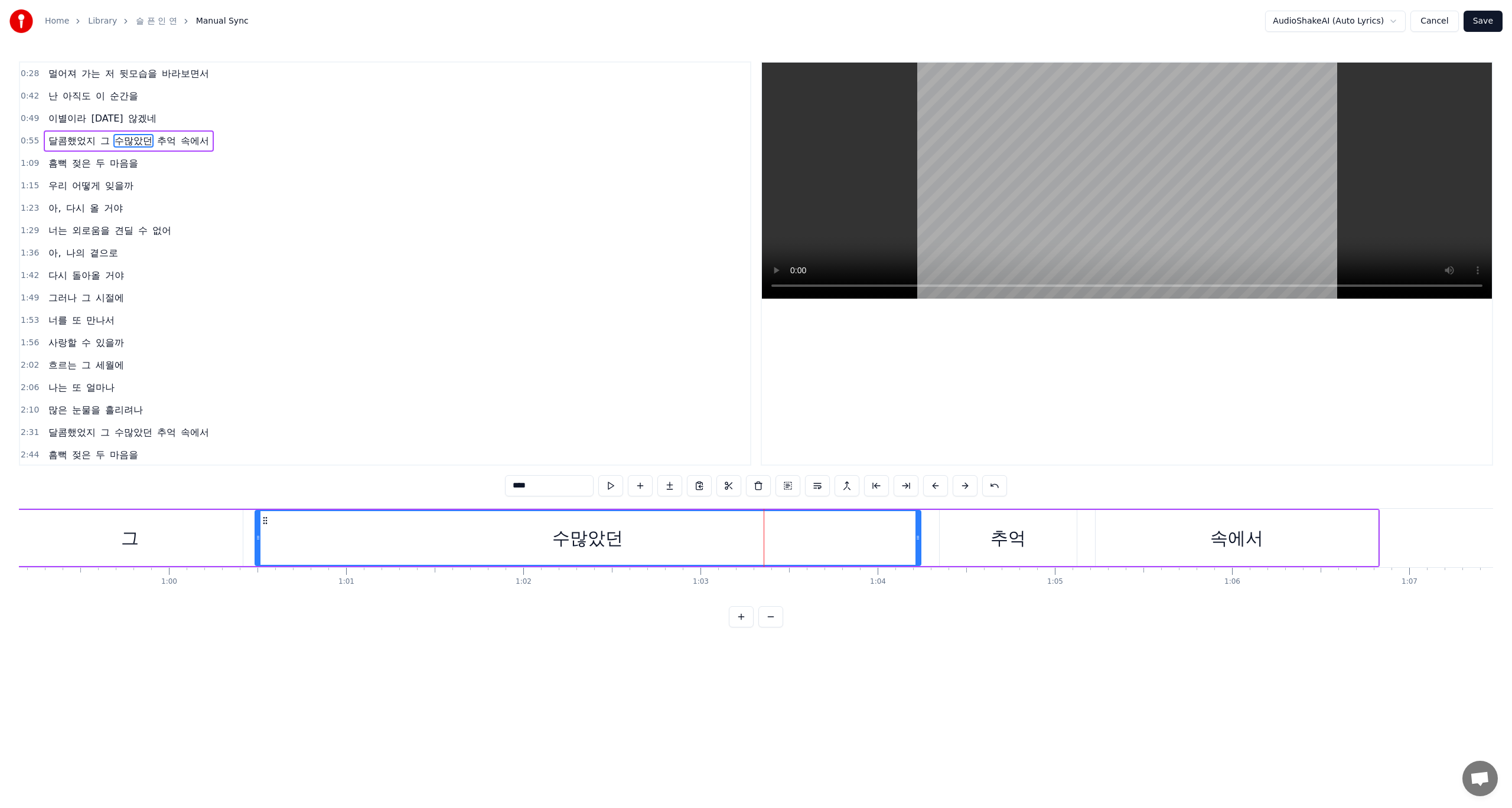
drag, startPoint x: 640, startPoint y: 544, endPoint x: 242, endPoint y: 545, distance: 398.0
click at [256, 545] on div at bounding box center [258, 538] width 5 height 54
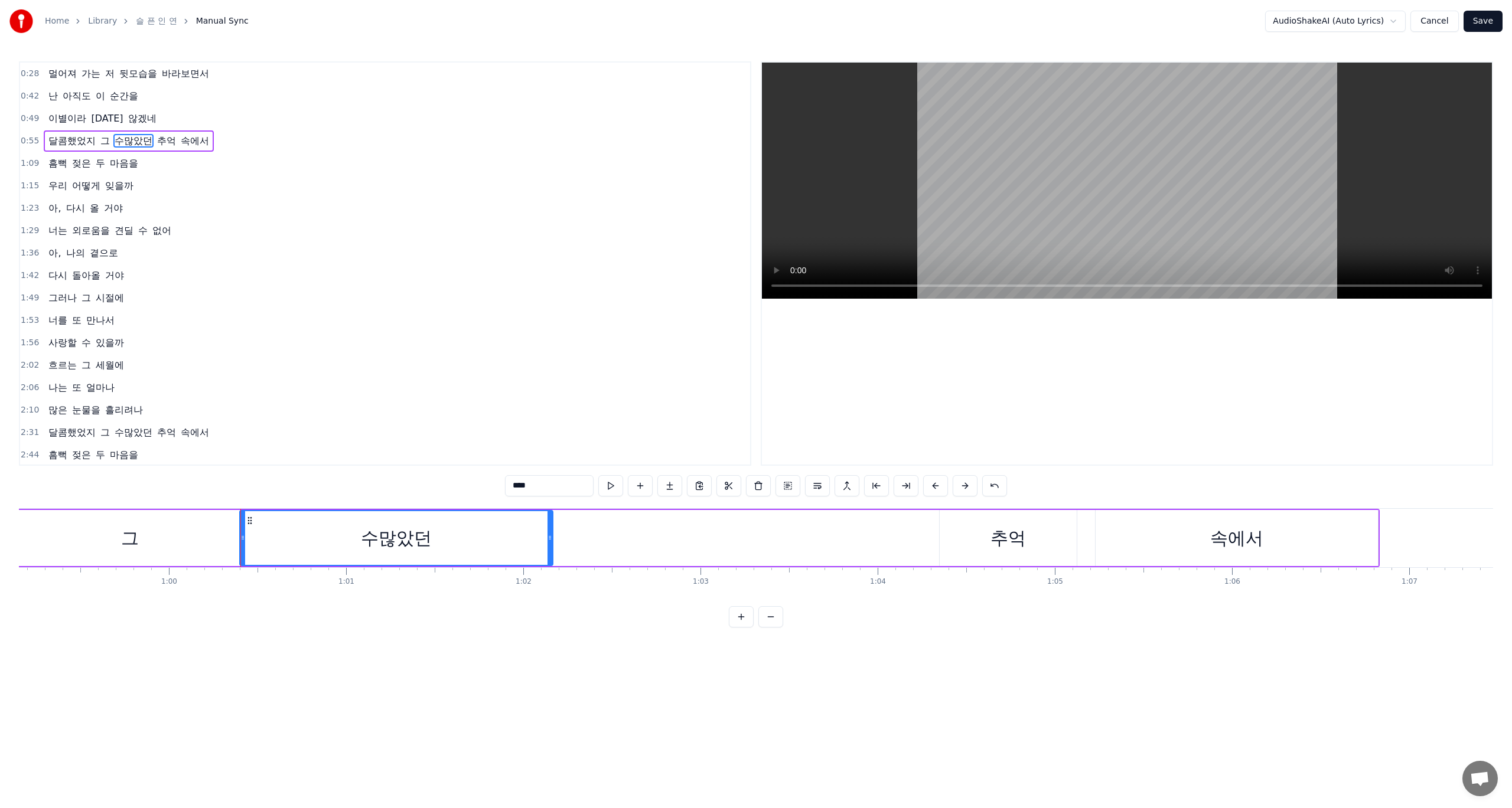
drag, startPoint x: 918, startPoint y: 538, endPoint x: 550, endPoint y: 541, distance: 368.0
click at [550, 541] on icon at bounding box center [550, 537] width 5 height 9
click at [553, 542] on div "수많았던" at bounding box center [396, 538] width 314 height 56
drag, startPoint x: 548, startPoint y: 542, endPoint x: 897, endPoint y: 547, distance: 349.0
click at [897, 547] on div at bounding box center [900, 538] width 5 height 54
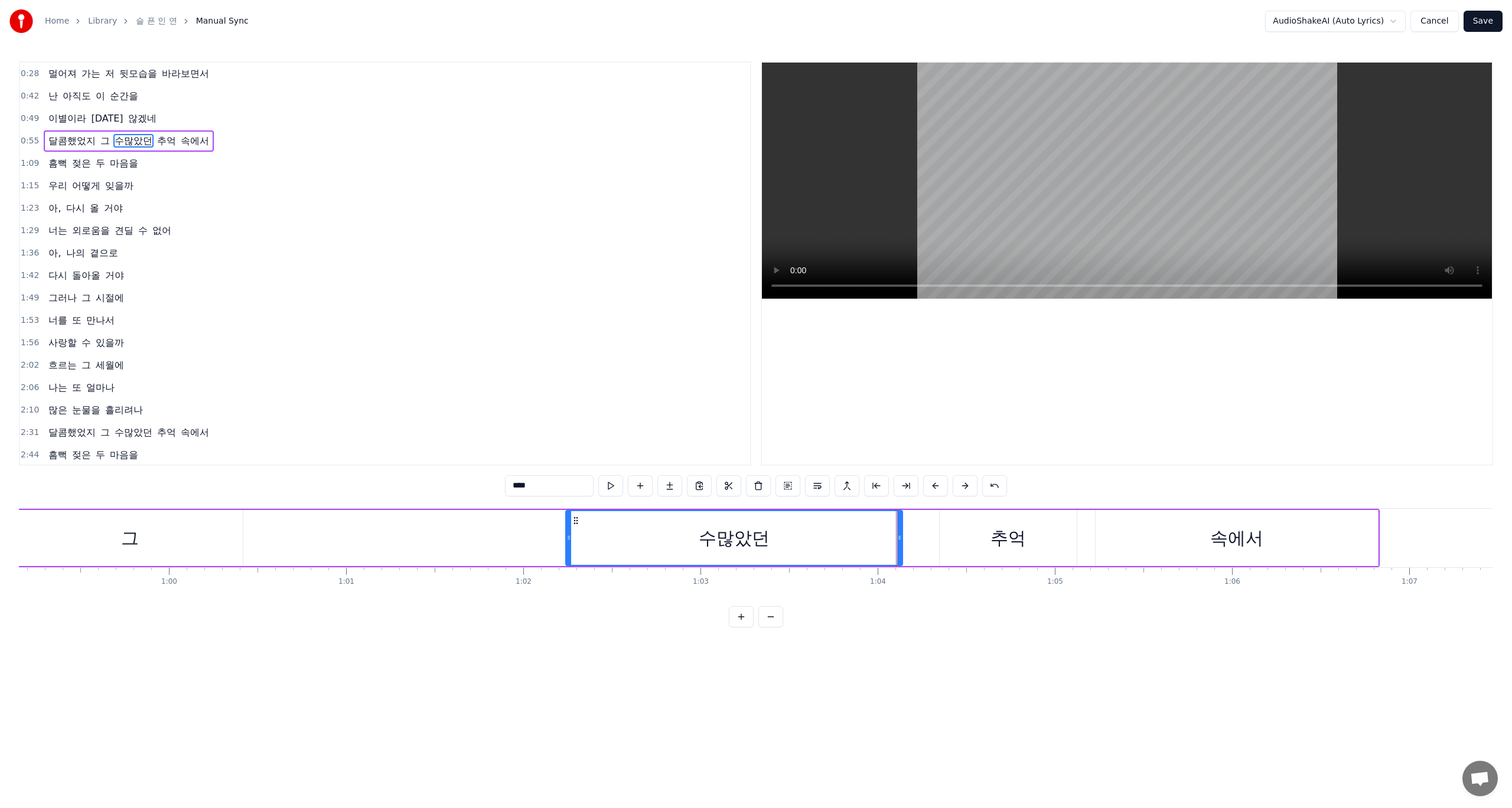
drag, startPoint x: 244, startPoint y: 539, endPoint x: 572, endPoint y: 542, distance: 328.0
click at [571, 542] on div at bounding box center [569, 538] width 5 height 54
click at [133, 552] on div "그" at bounding box center [130, 538] width 226 height 56
type input "*"
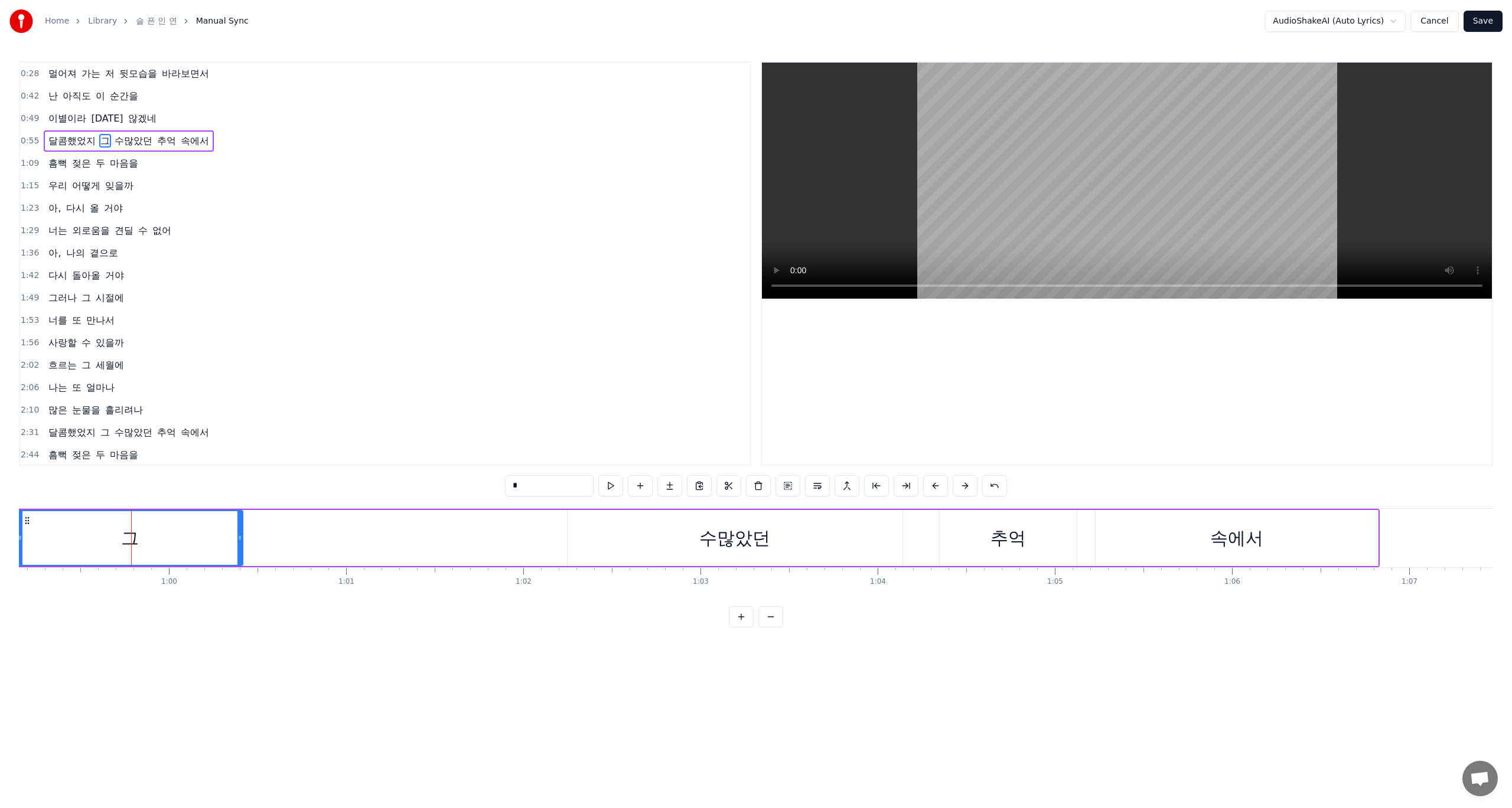
drag, startPoint x: 243, startPoint y: 542, endPoint x: 568, endPoint y: 542, distance: 325.0
click at [568, 542] on div "달콤했었지 그 수많았던 추억 속에서" at bounding box center [404, 538] width 1952 height 59
click at [170, 548] on div "그" at bounding box center [130, 538] width 226 height 56
drag, startPoint x: 240, startPoint y: 541, endPoint x: 570, endPoint y: 547, distance: 330.1
click at [553, 547] on div at bounding box center [550, 538] width 5 height 54
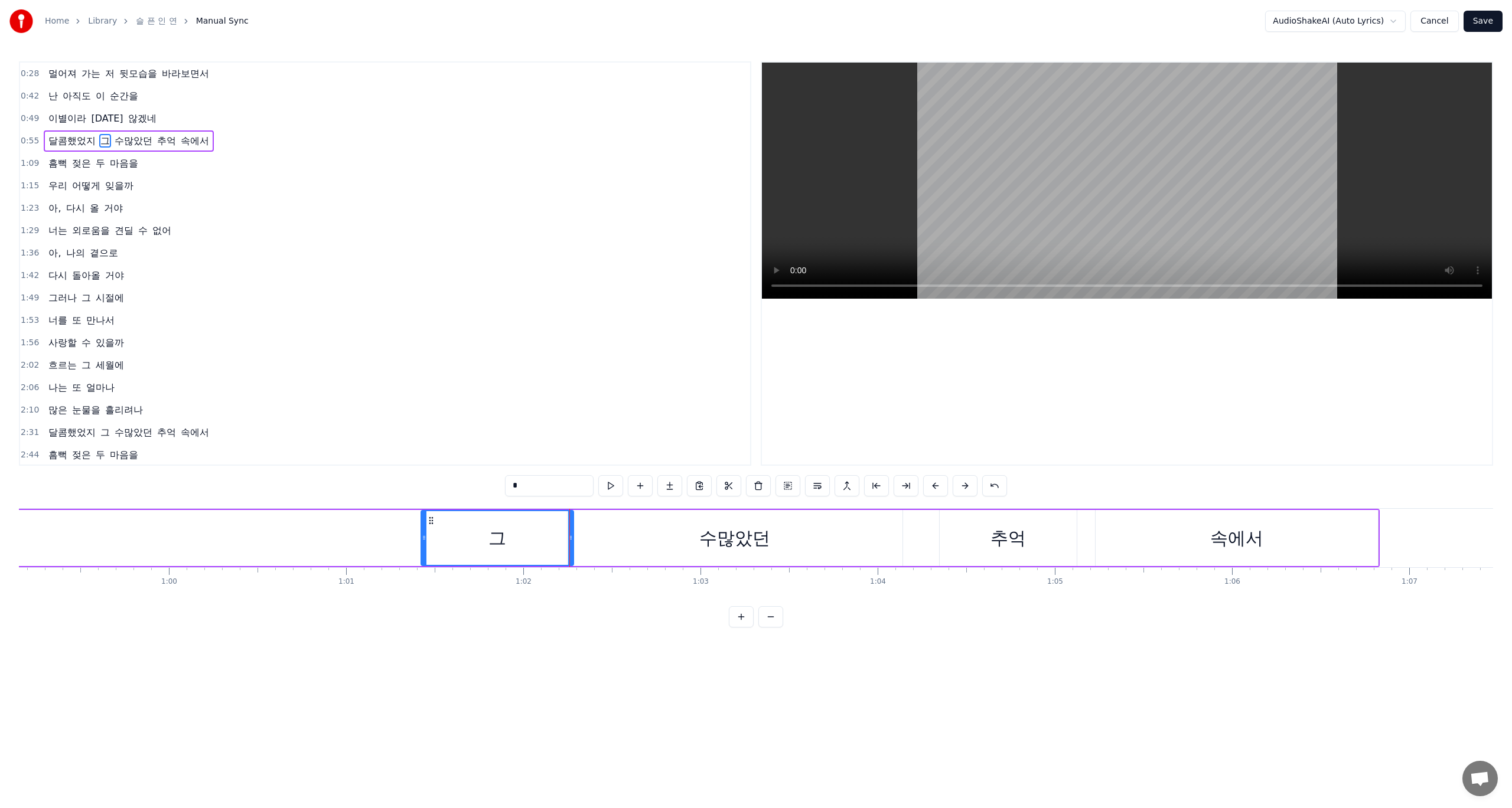
drag, startPoint x: 20, startPoint y: 540, endPoint x: 423, endPoint y: 552, distance: 403.2
click at [424, 552] on div at bounding box center [424, 538] width 5 height 54
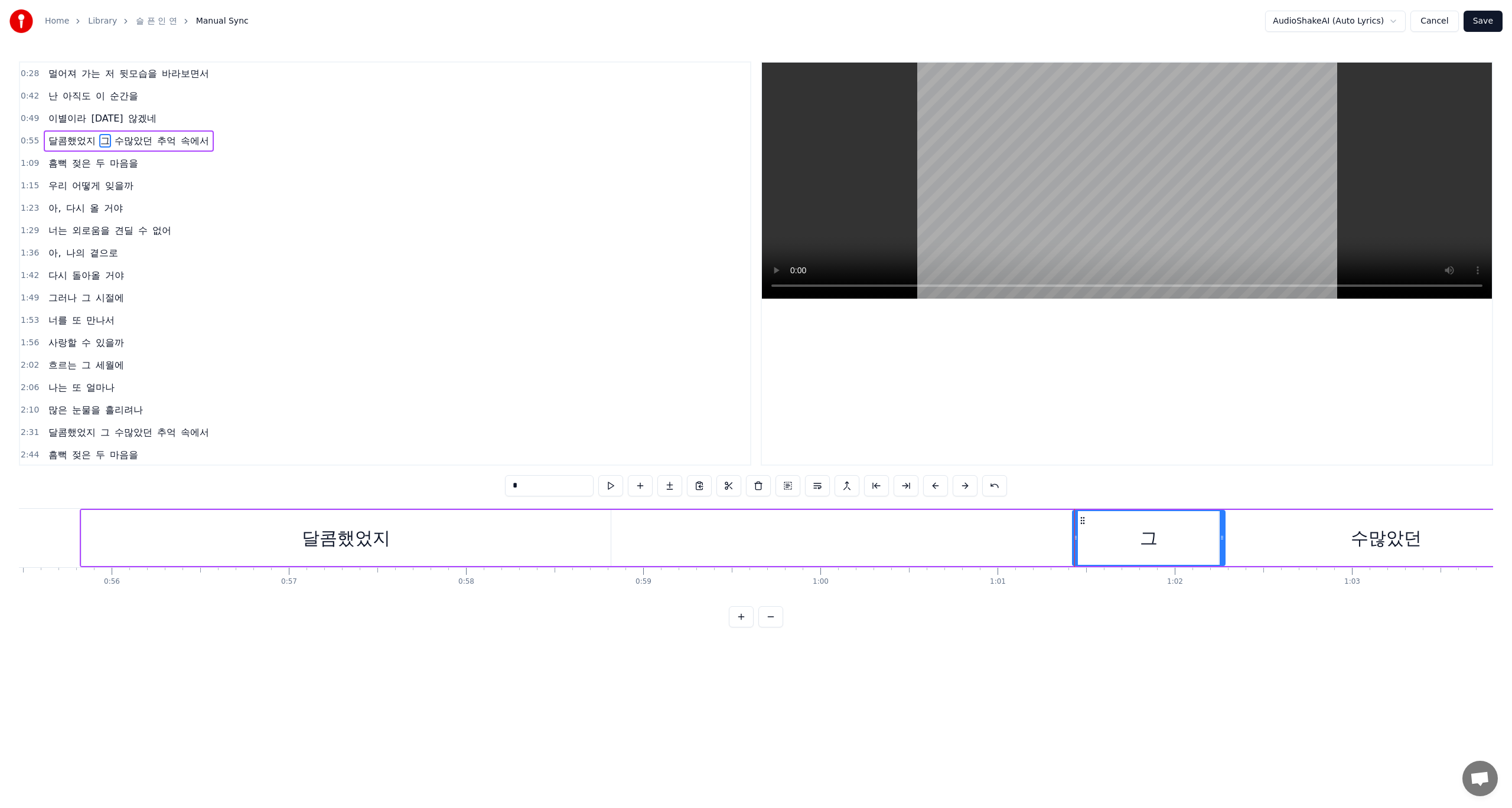
scroll to position [0, 9566]
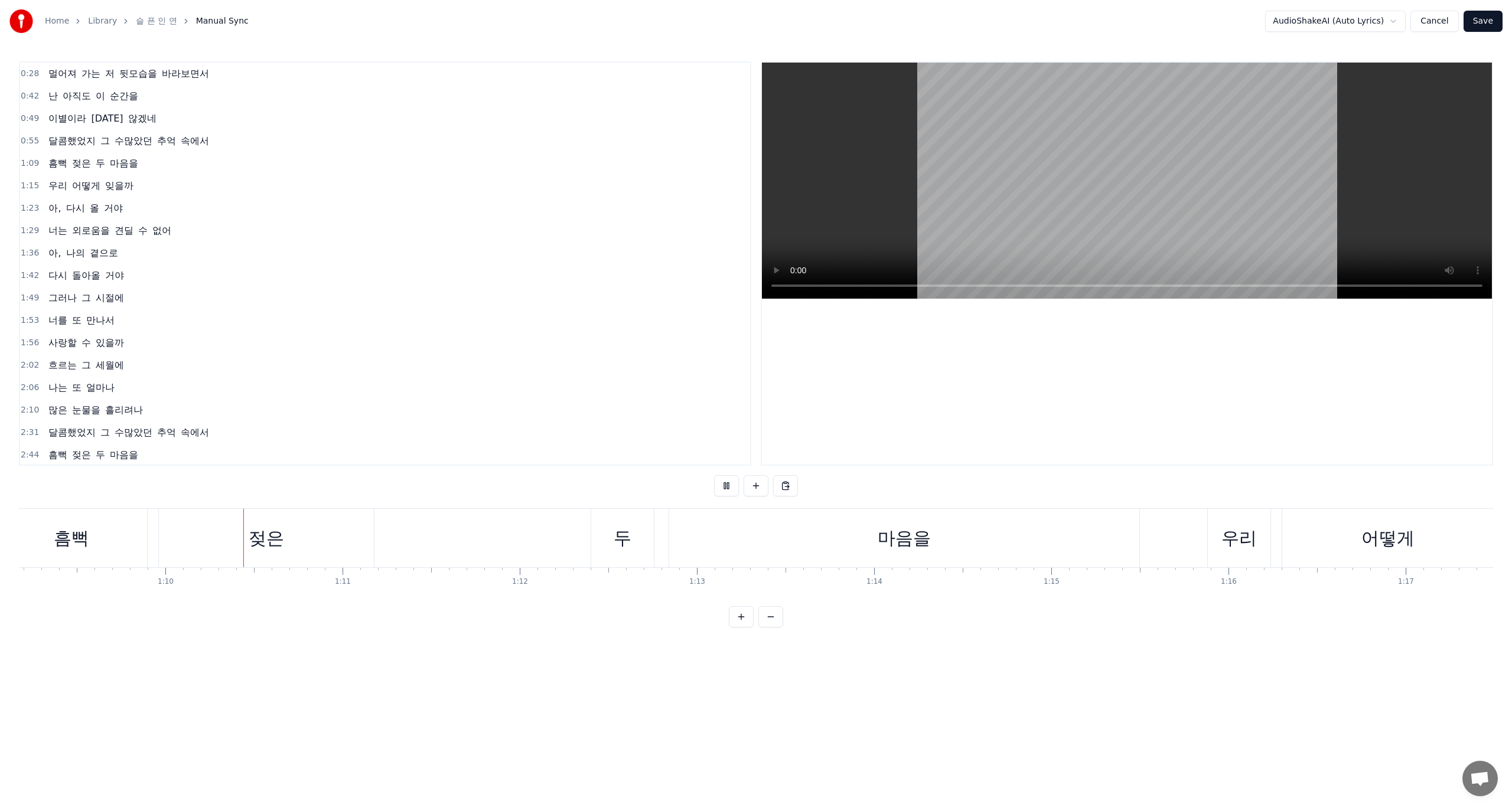
scroll to position [0, 12334]
click at [411, 542] on div "흠뻑 젖은 두 마음을" at bounding box center [493, 538] width 1147 height 59
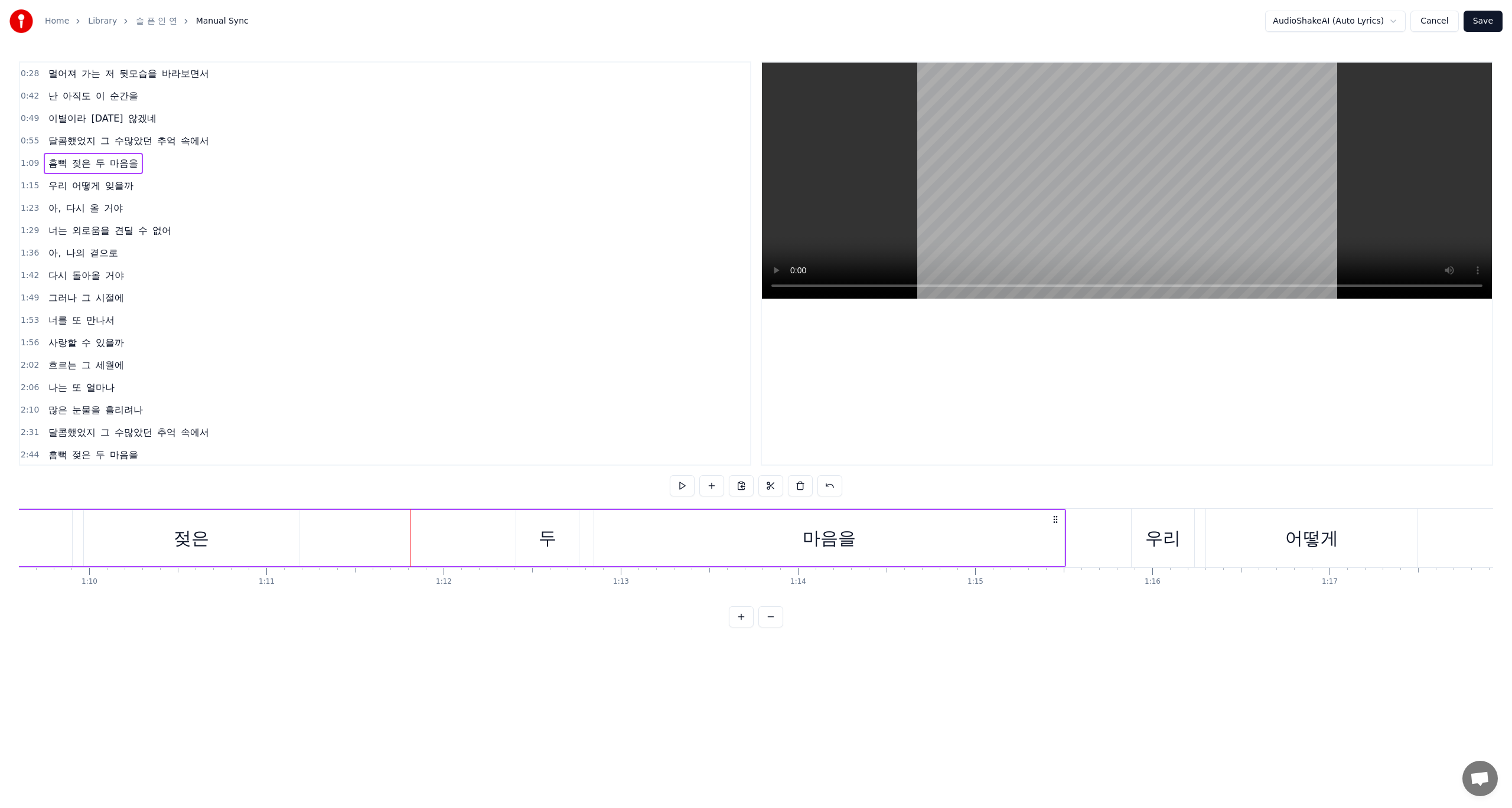
click at [553, 544] on div "두" at bounding box center [548, 538] width 18 height 27
drag, startPoint x: 517, startPoint y: 539, endPoint x: 335, endPoint y: 540, distance: 182.0
click at [354, 540] on icon at bounding box center [356, 537] width 5 height 9
click at [680, 542] on div "마음을" at bounding box center [829, 538] width 470 height 56
type input "***"
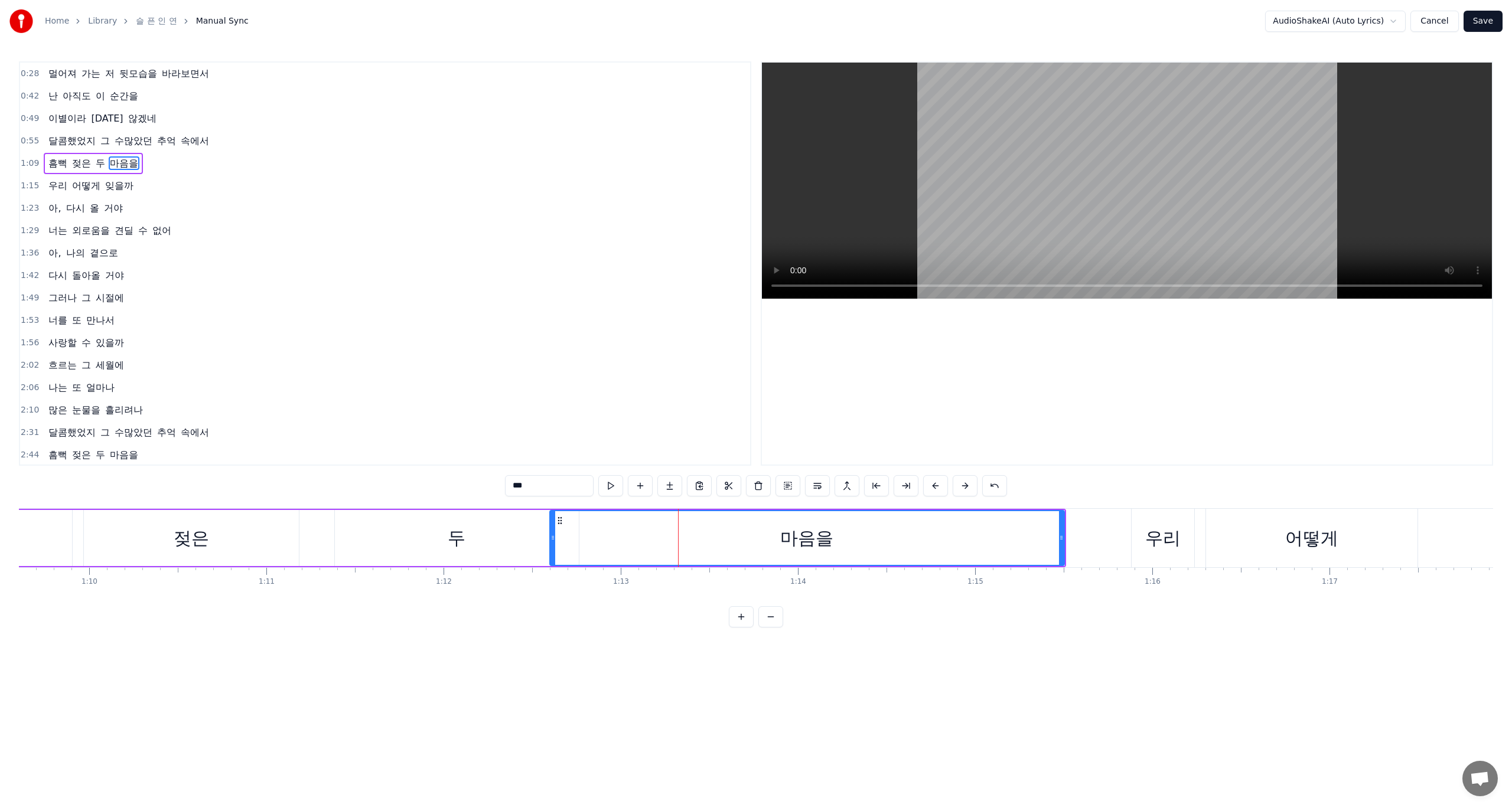
drag, startPoint x: 595, startPoint y: 536, endPoint x: 551, endPoint y: 547, distance: 45.4
click at [551, 547] on div at bounding box center [553, 538] width 5 height 54
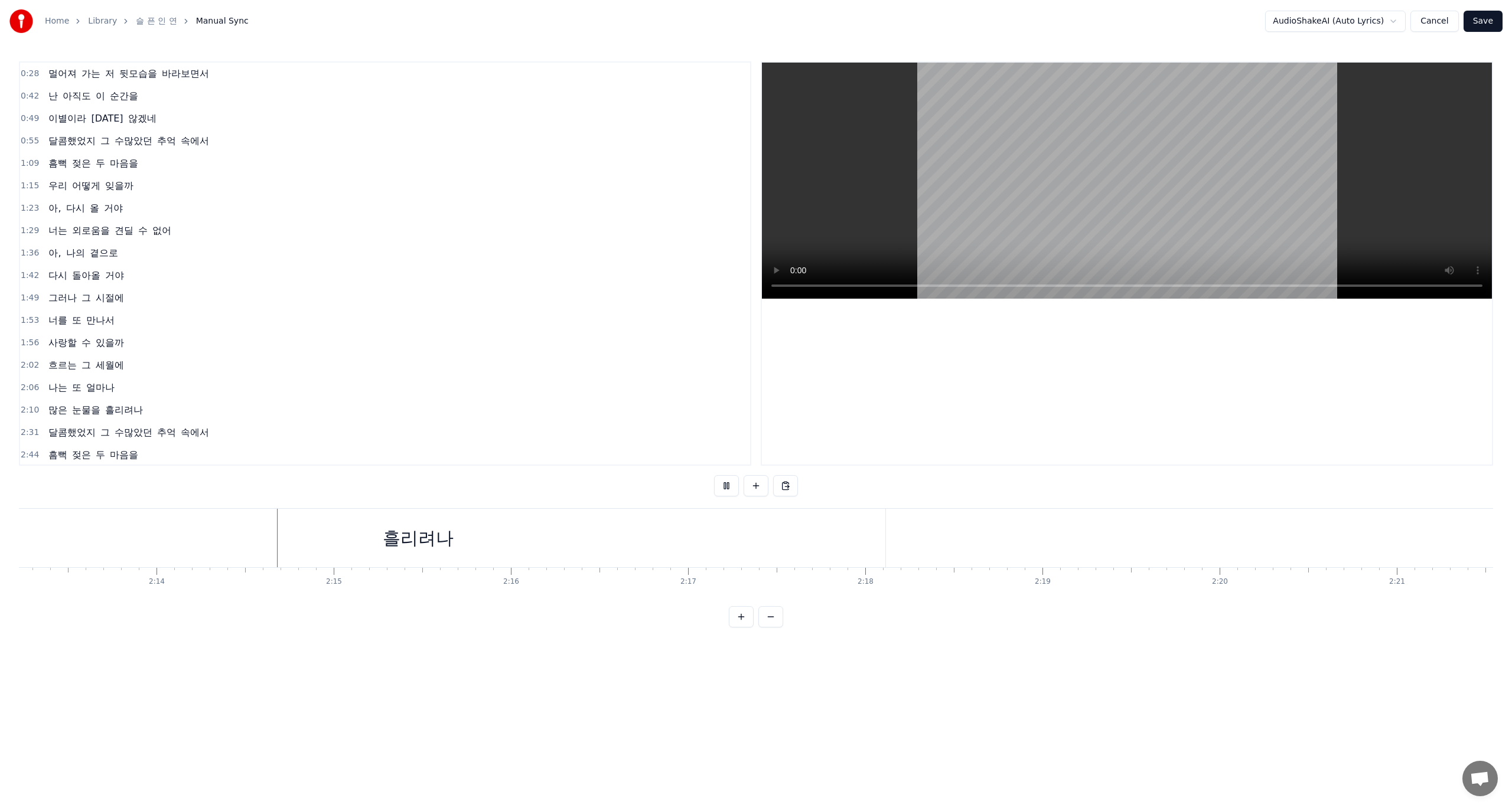
scroll to position [0, 23700]
click at [497, 541] on div "흘리려나" at bounding box center [325, 538] width 934 height 59
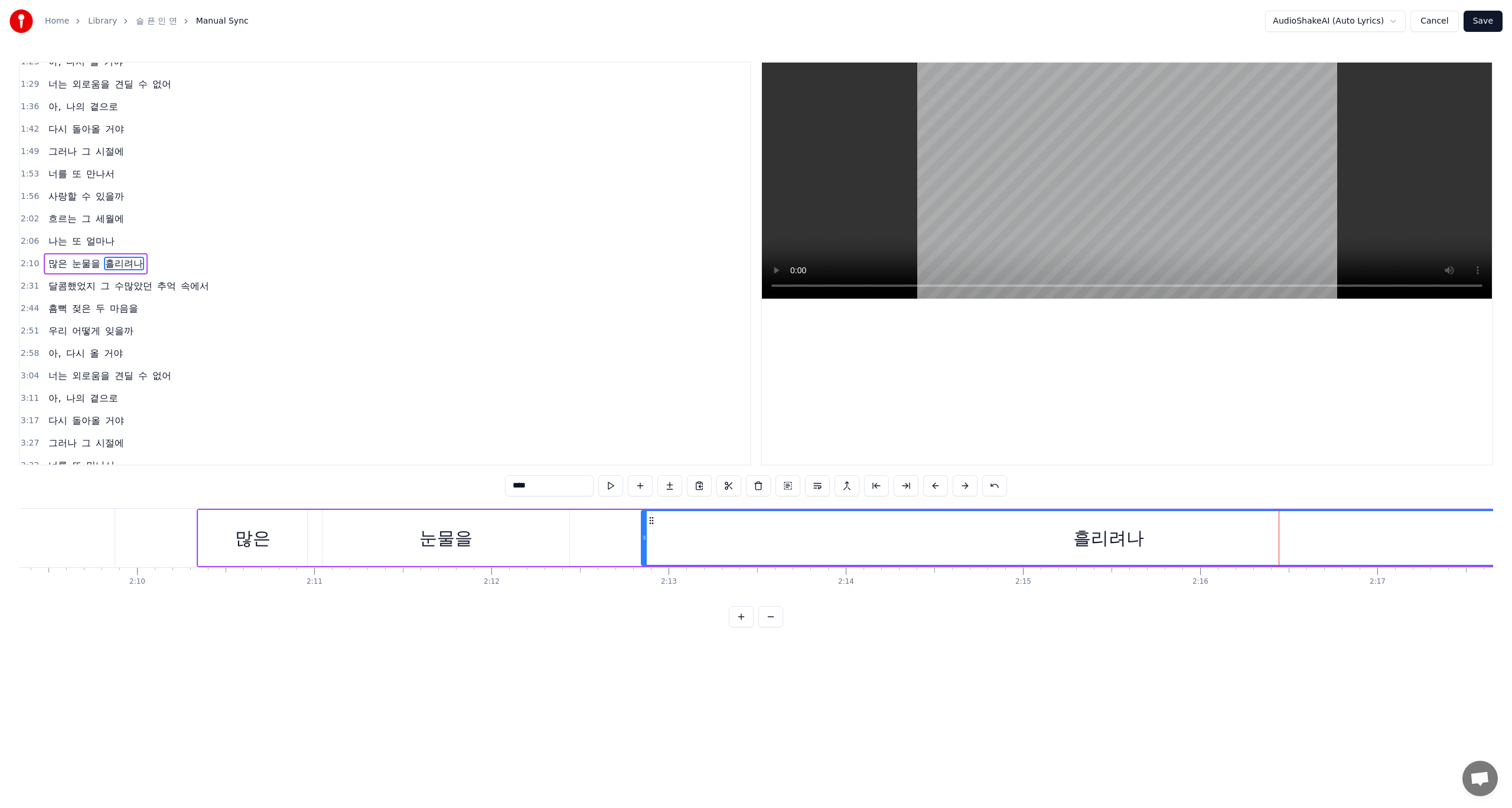
scroll to position [0, 22856]
drag, startPoint x: 704, startPoint y: 541, endPoint x: 630, endPoint y: 549, distance: 74.4
click at [636, 549] on div at bounding box center [638, 538] width 5 height 54
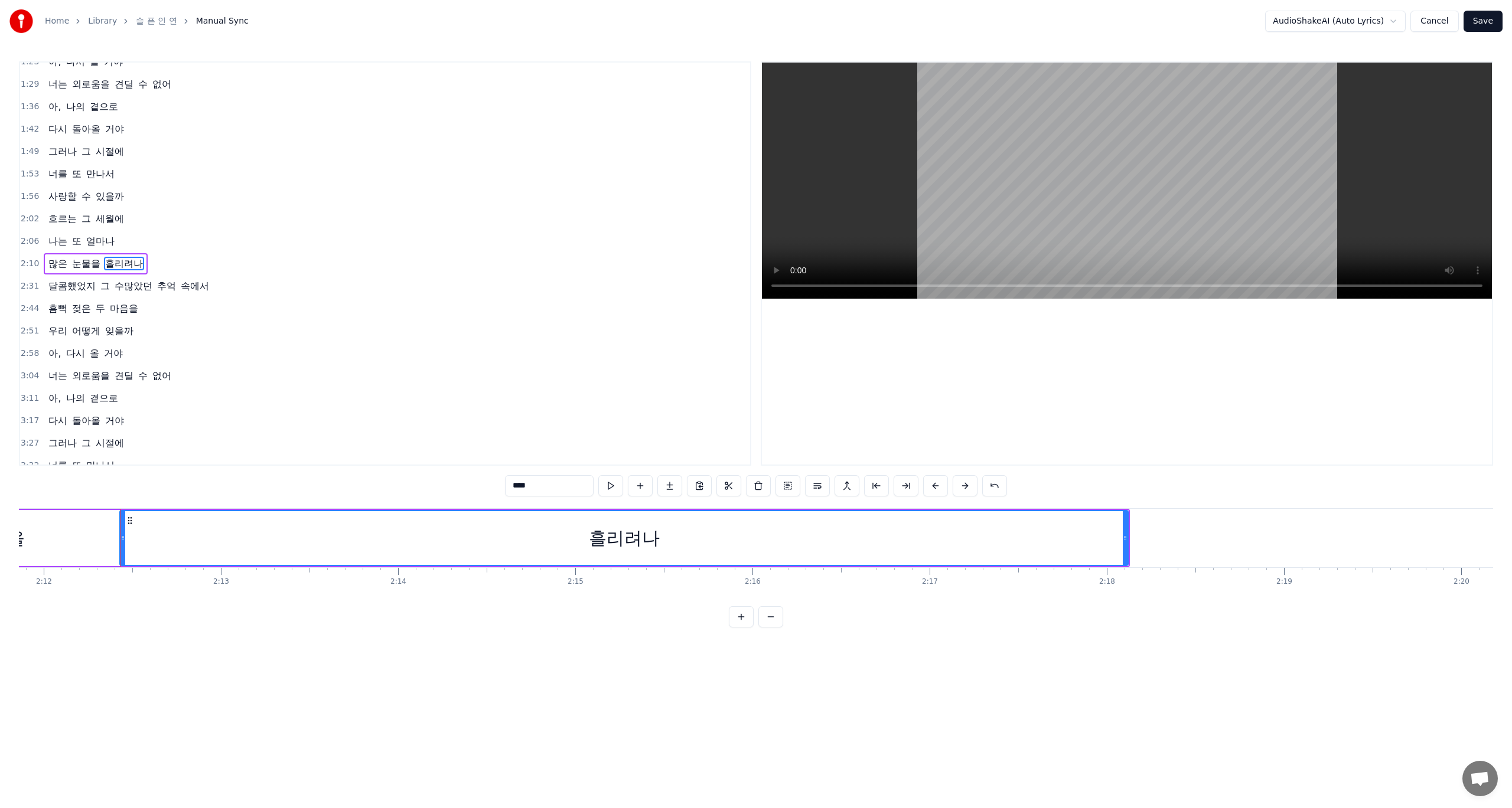
scroll to position [0, 23590]
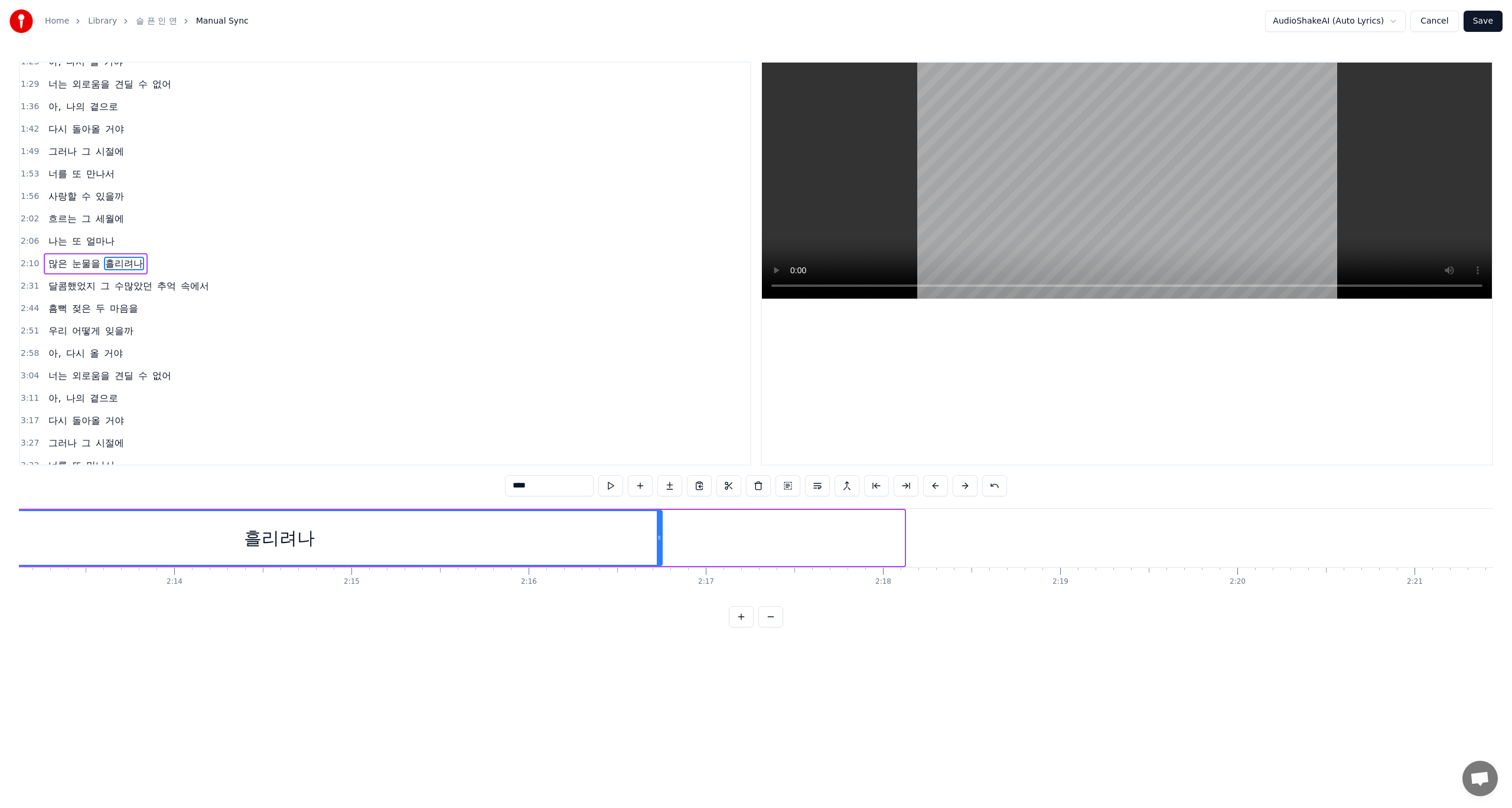
drag, startPoint x: 900, startPoint y: 539, endPoint x: 654, endPoint y: 542, distance: 246.0
click at [657, 542] on div at bounding box center [659, 538] width 5 height 54
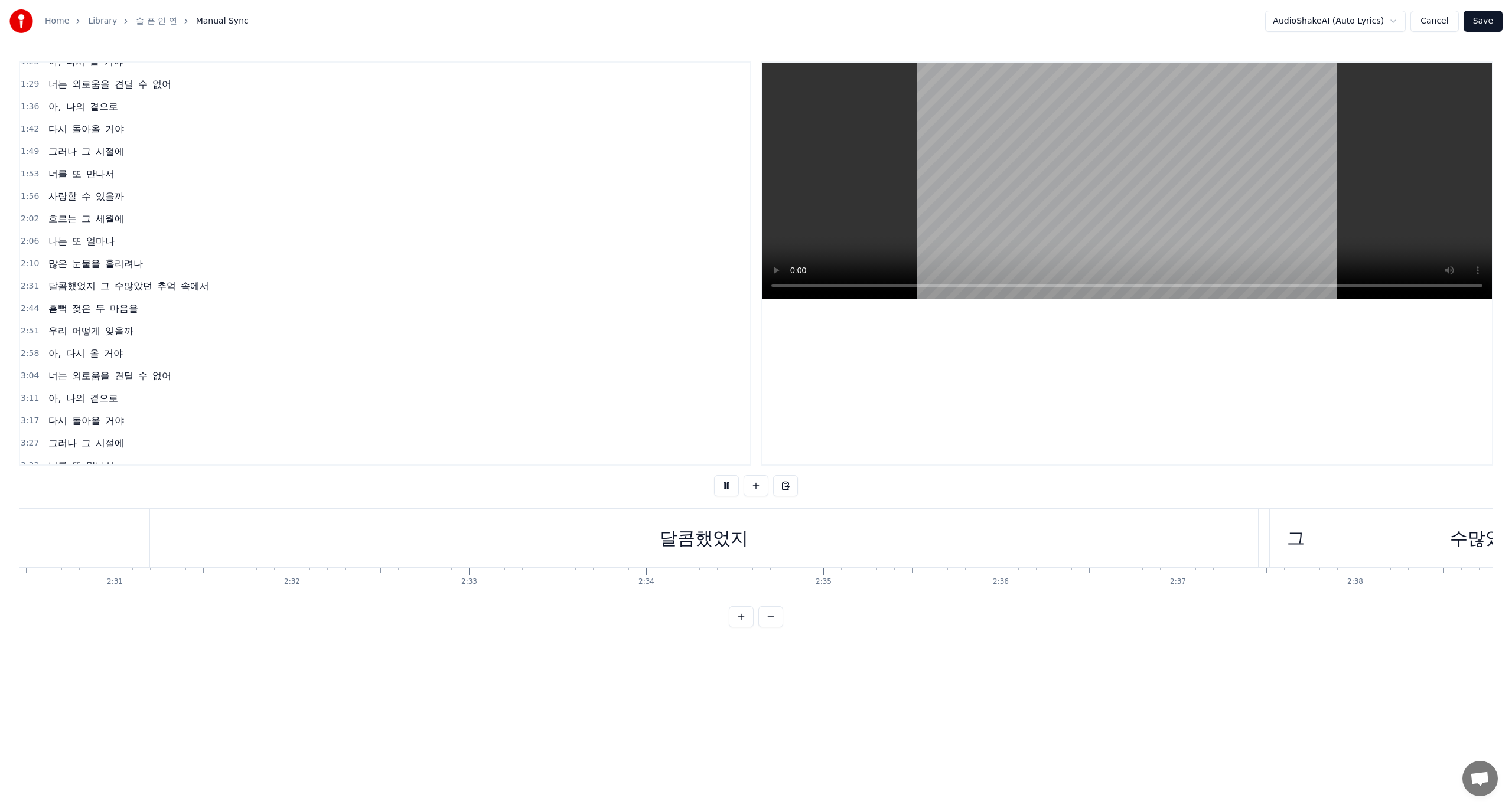
scroll to position [0, 26738]
click at [1031, 532] on div "달콤했었지" at bounding box center [628, 538] width 1108 height 59
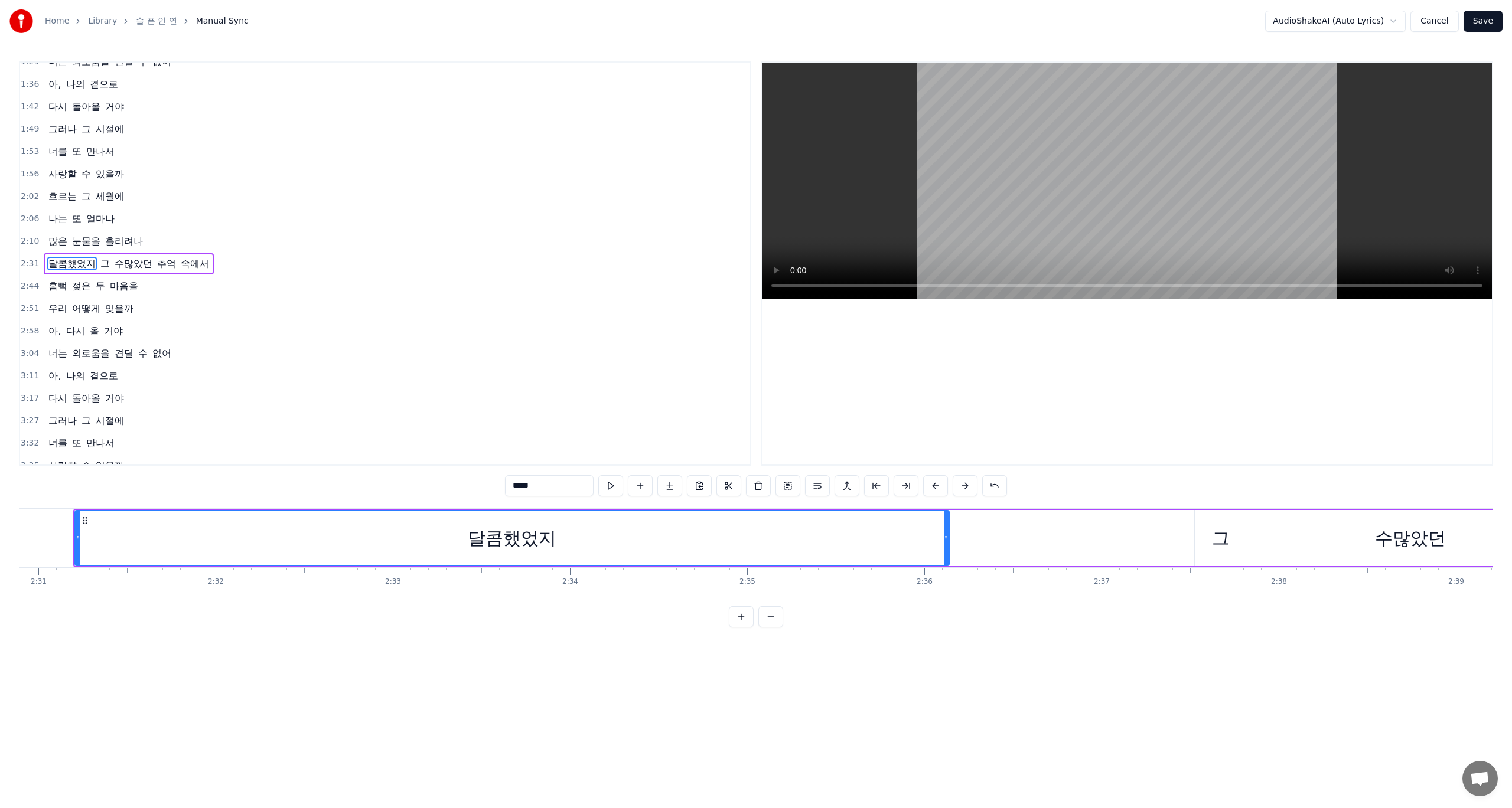
drag, startPoint x: 1182, startPoint y: 541, endPoint x: 945, endPoint y: 539, distance: 237.0
click at [945, 539] on icon at bounding box center [947, 537] width 5 height 9
click at [1237, 541] on div "그" at bounding box center [1221, 538] width 52 height 56
type input "*"
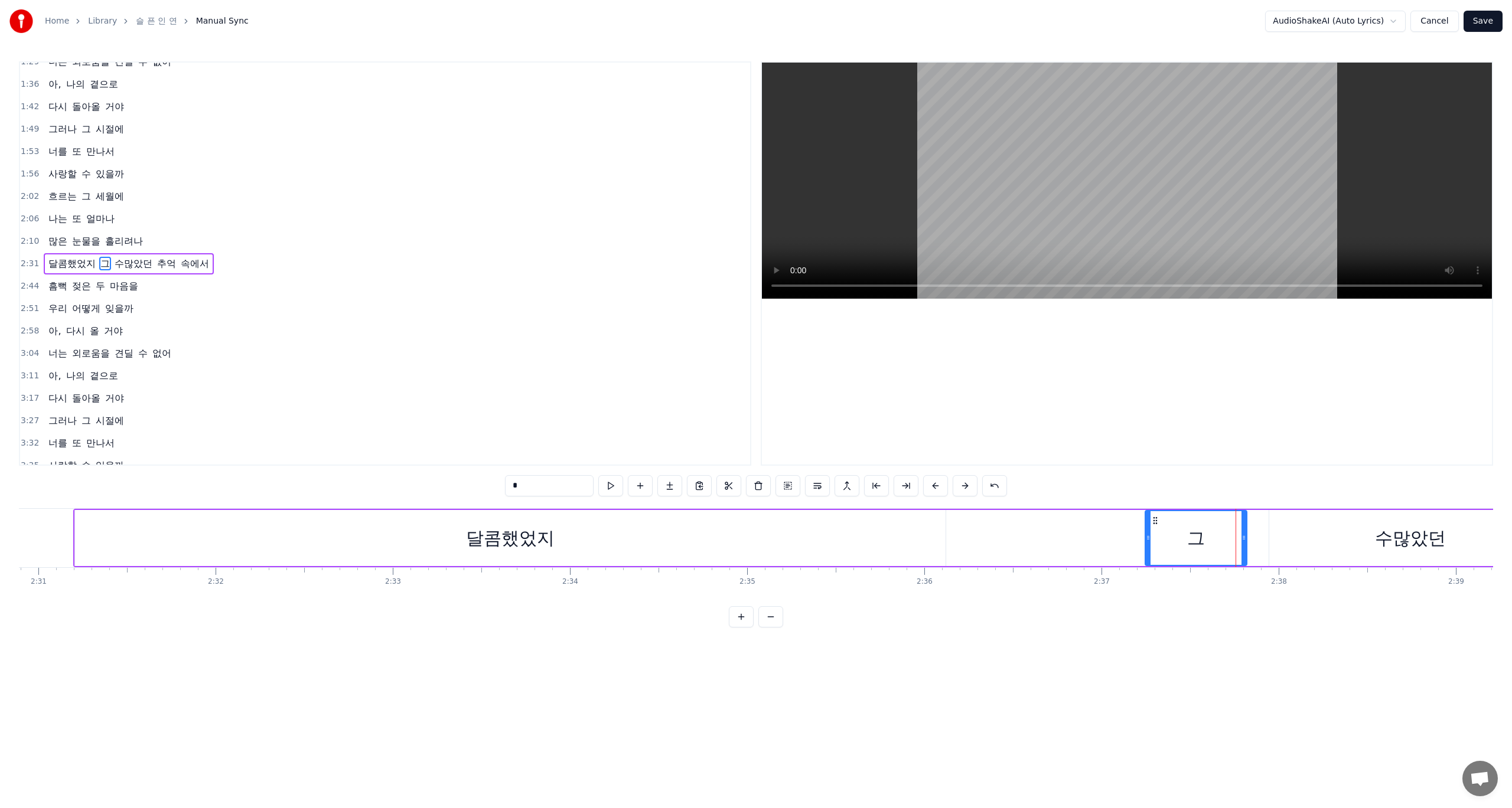
drag, startPoint x: 1197, startPoint y: 539, endPoint x: 1147, endPoint y: 543, distance: 50.2
click at [1147, 543] on div at bounding box center [1148, 538] width 5 height 54
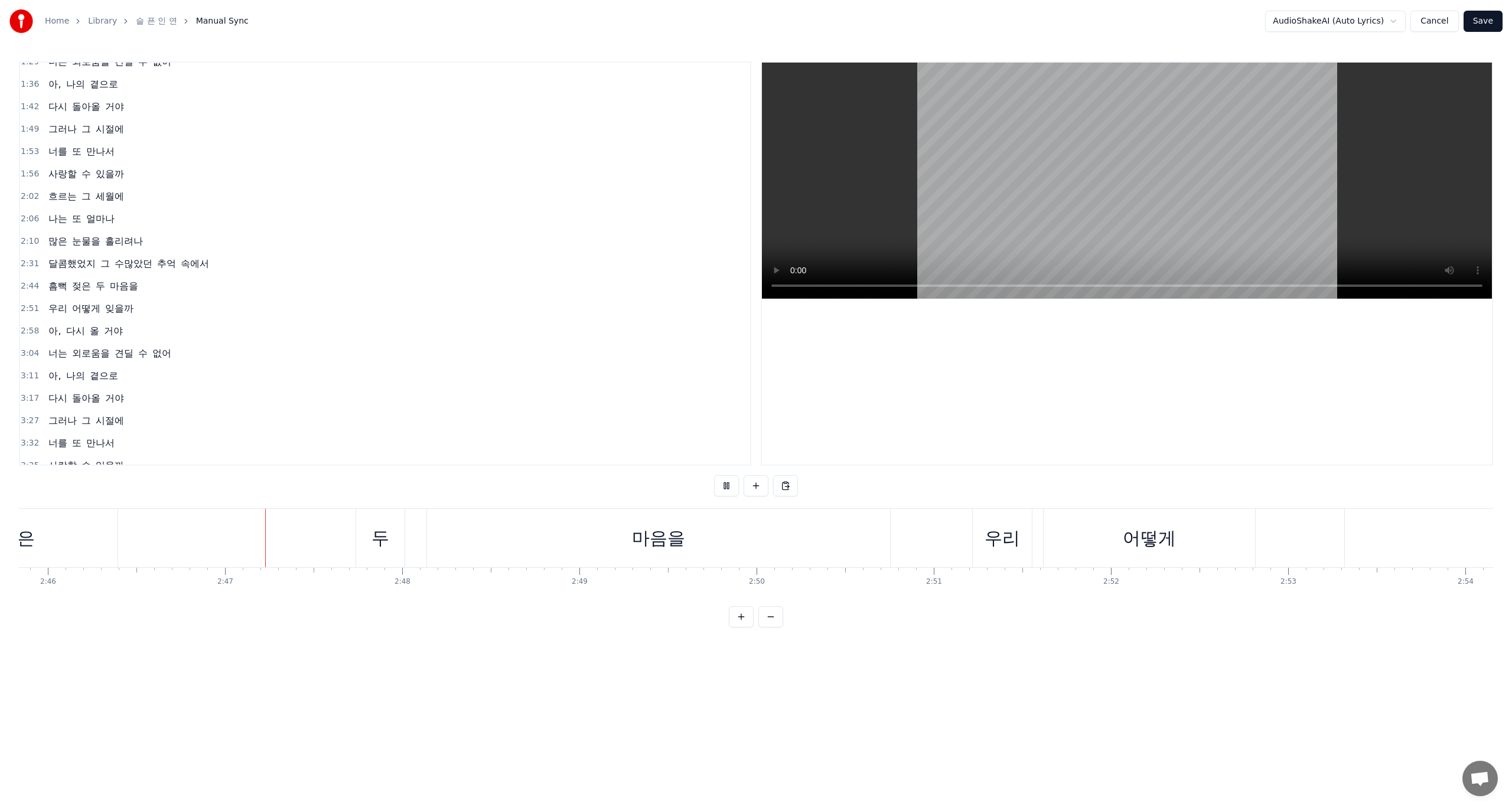
scroll to position [0, 29463]
click at [192, 545] on div "흠뻑 젖은 두 마음을" at bounding box center [252, 538] width 1129 height 59
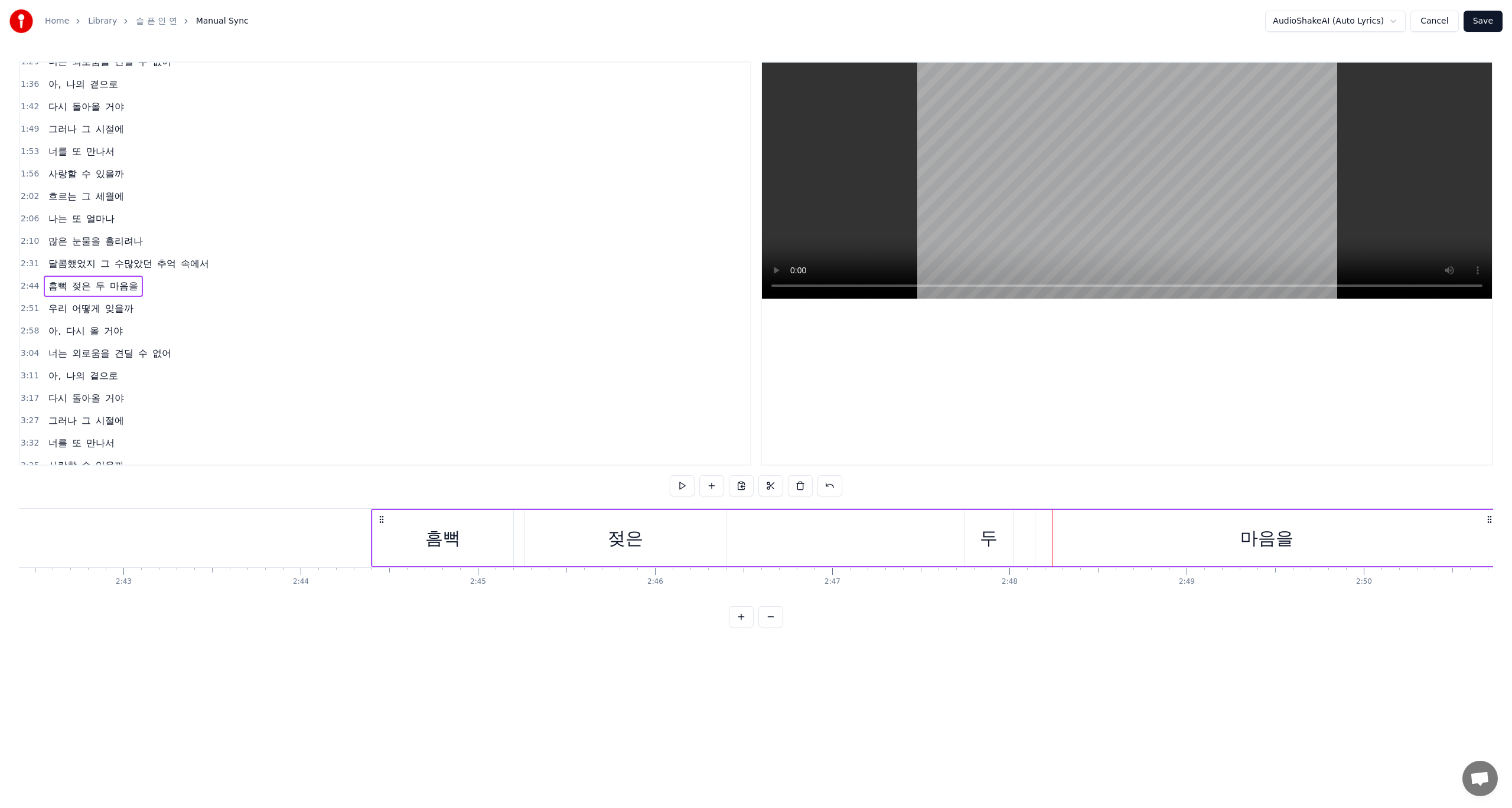
scroll to position [0, 28719]
click at [1038, 540] on div "두" at bounding box center [1050, 538] width 49 height 56
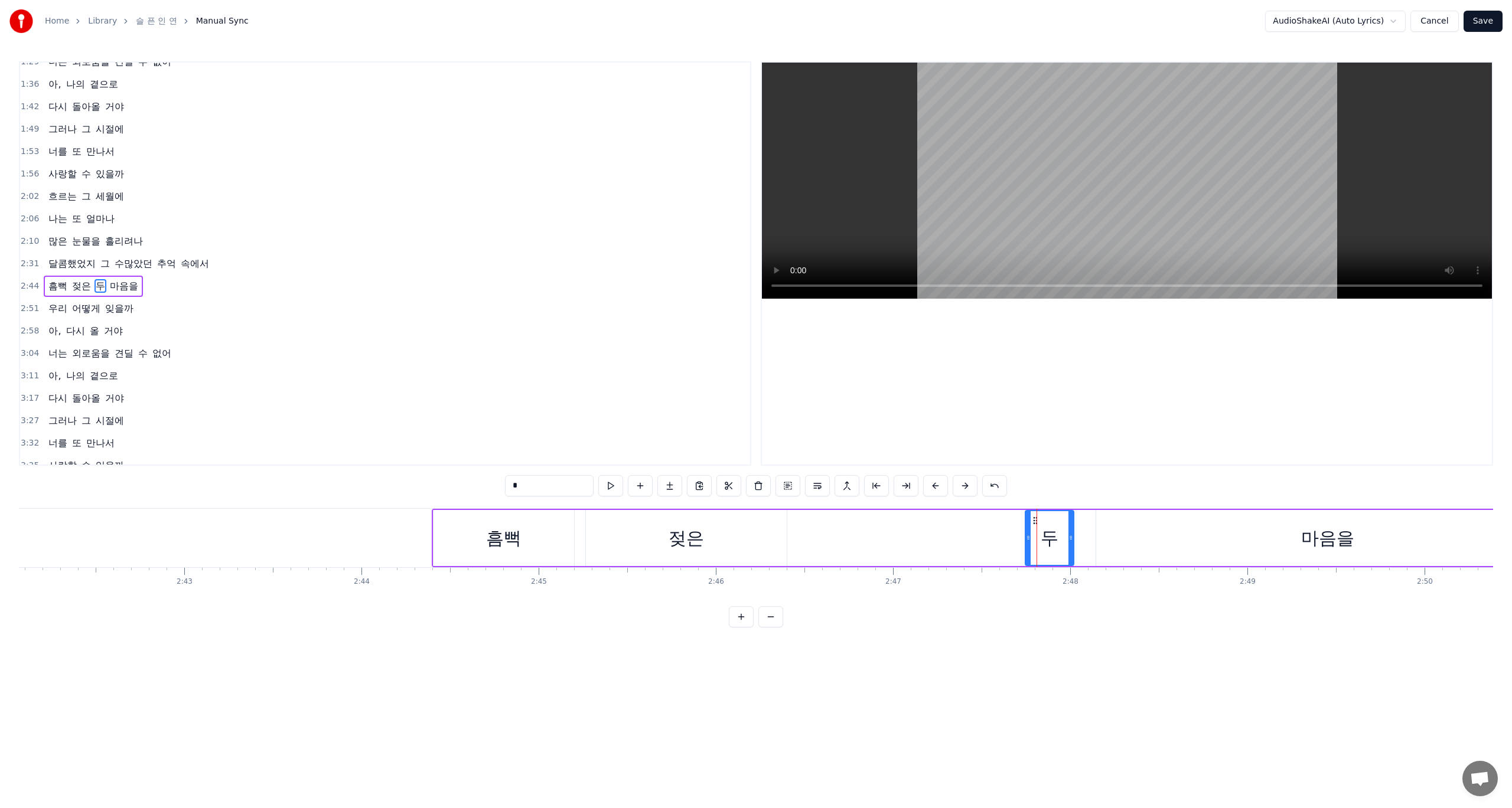
scroll to position [191, 0]
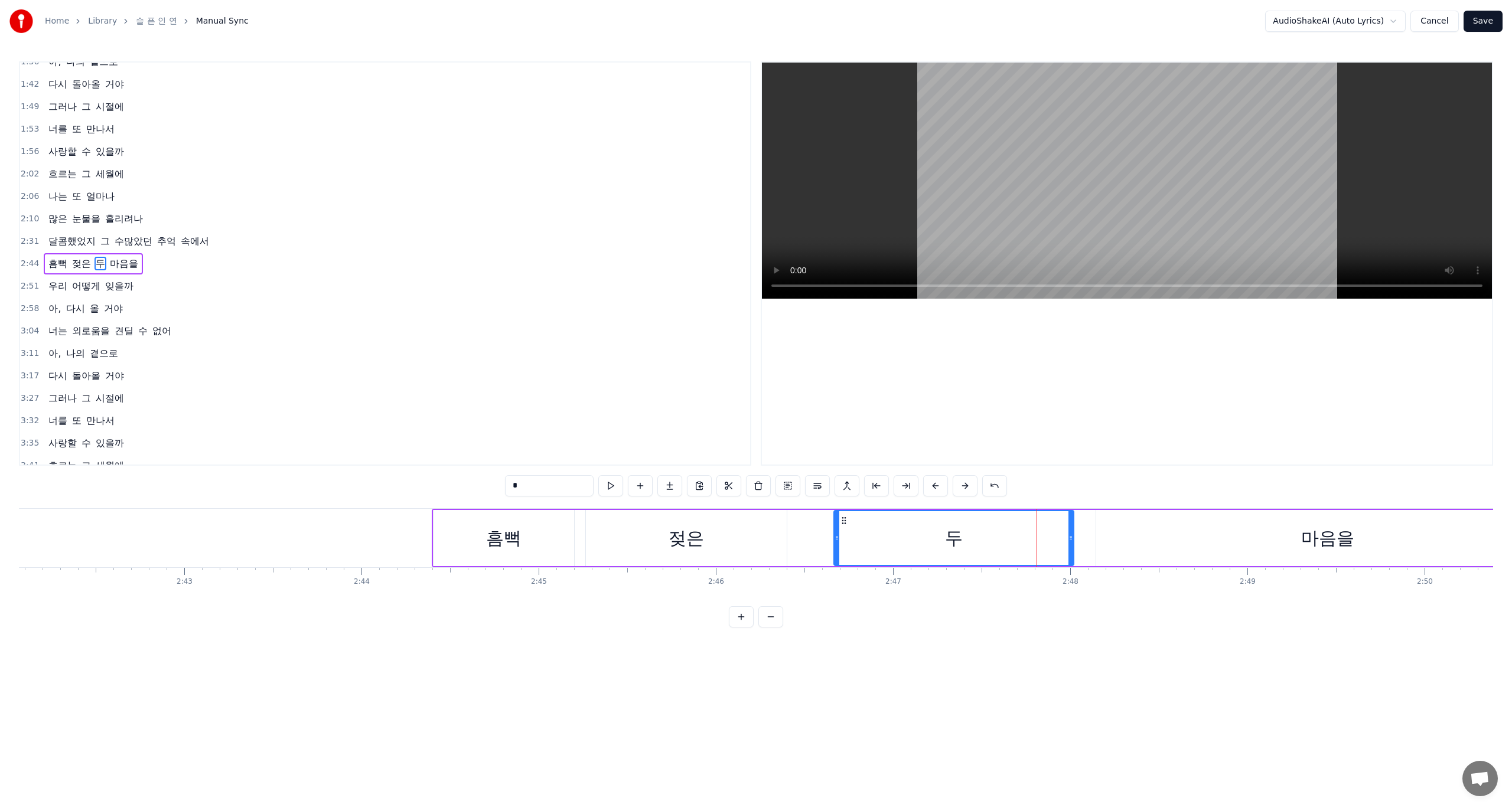
drag, startPoint x: 1029, startPoint y: 538, endPoint x: 831, endPoint y: 538, distance: 198.0
click at [834, 538] on icon at bounding box center [837, 537] width 5 height 9
click at [1111, 542] on div "마음을" at bounding box center [1328, 538] width 463 height 56
type input "***"
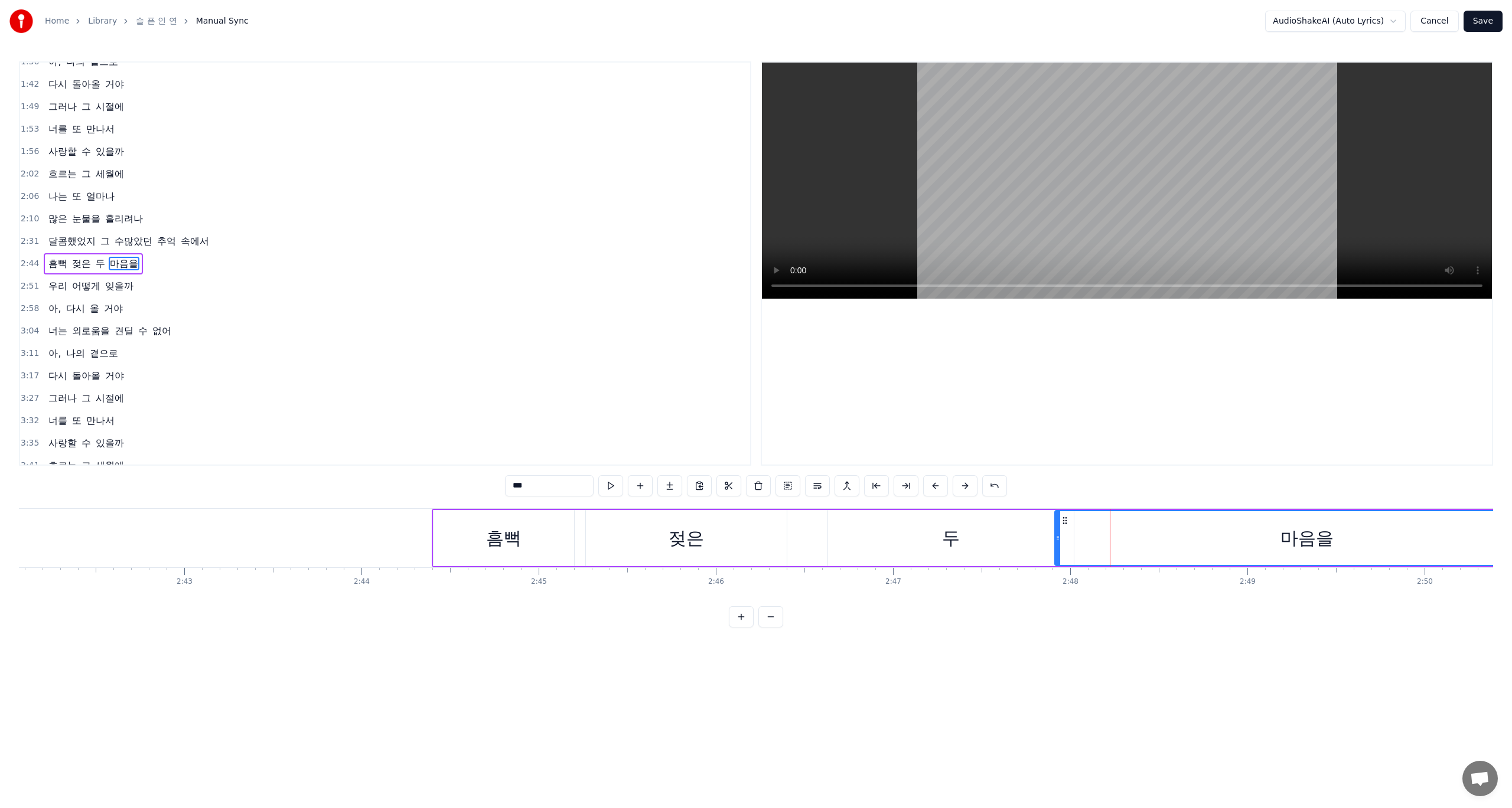
drag, startPoint x: 1099, startPoint y: 540, endPoint x: 1052, endPoint y: 542, distance: 47.0
click at [1056, 542] on div at bounding box center [1058, 538] width 5 height 54
click at [987, 638] on html "Home Library 슬 픈 인 연 Manual Sync AudioShakeAI (Auto Lyrics) Cancel Save 0:28 멀어…" at bounding box center [756, 323] width 1512 height 647
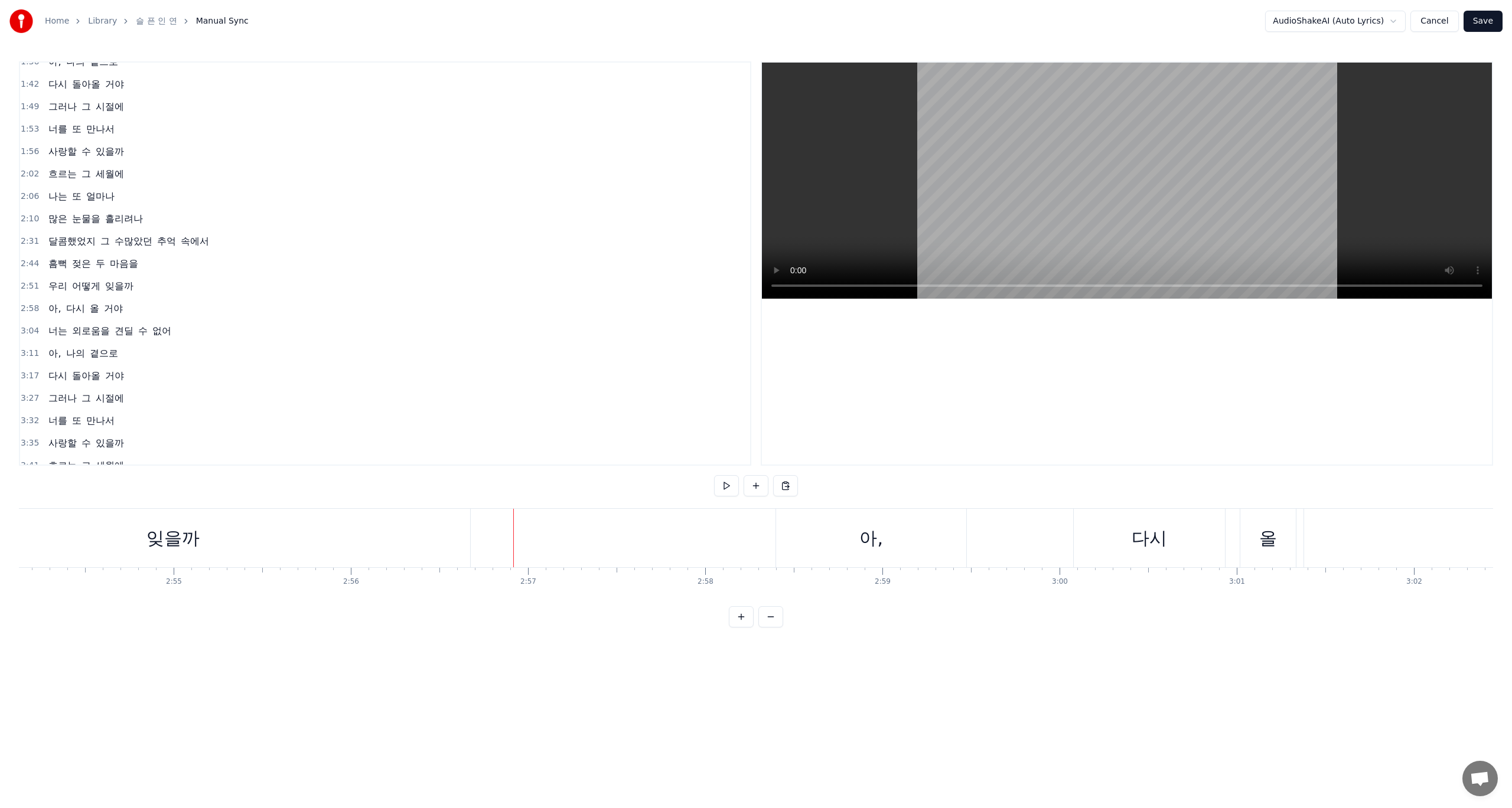
scroll to position [0, 31222]
click at [536, 544] on div "아," at bounding box center [505, 538] width 190 height 59
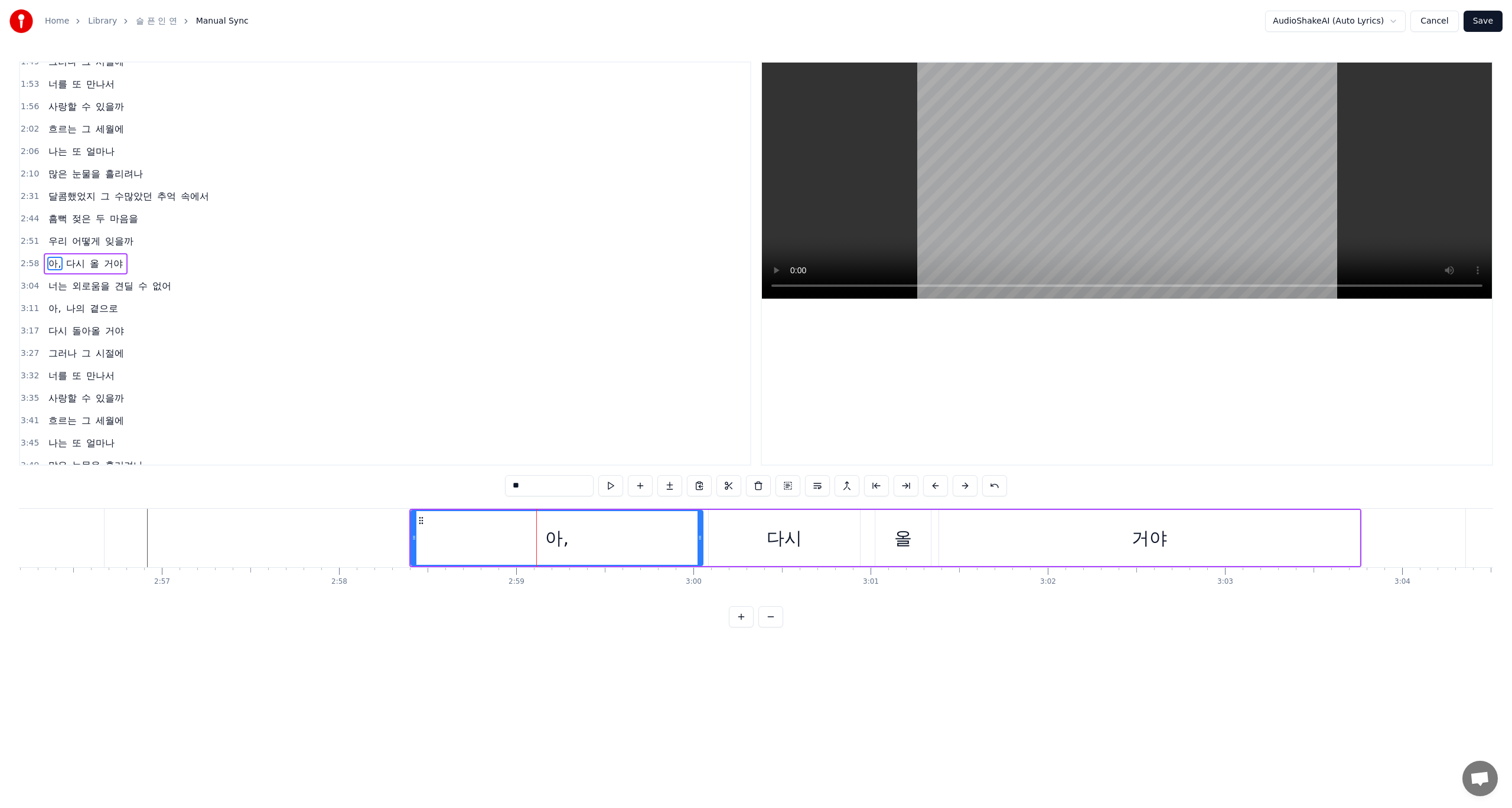
drag, startPoint x: 596, startPoint y: 544, endPoint x: 697, endPoint y: 565, distance: 103.2
click at [697, 565] on div "아," at bounding box center [557, 538] width 293 height 56
drag, startPoint x: 414, startPoint y: 536, endPoint x: 442, endPoint y: 541, distance: 28.4
click at [433, 541] on icon at bounding box center [430, 537] width 5 height 9
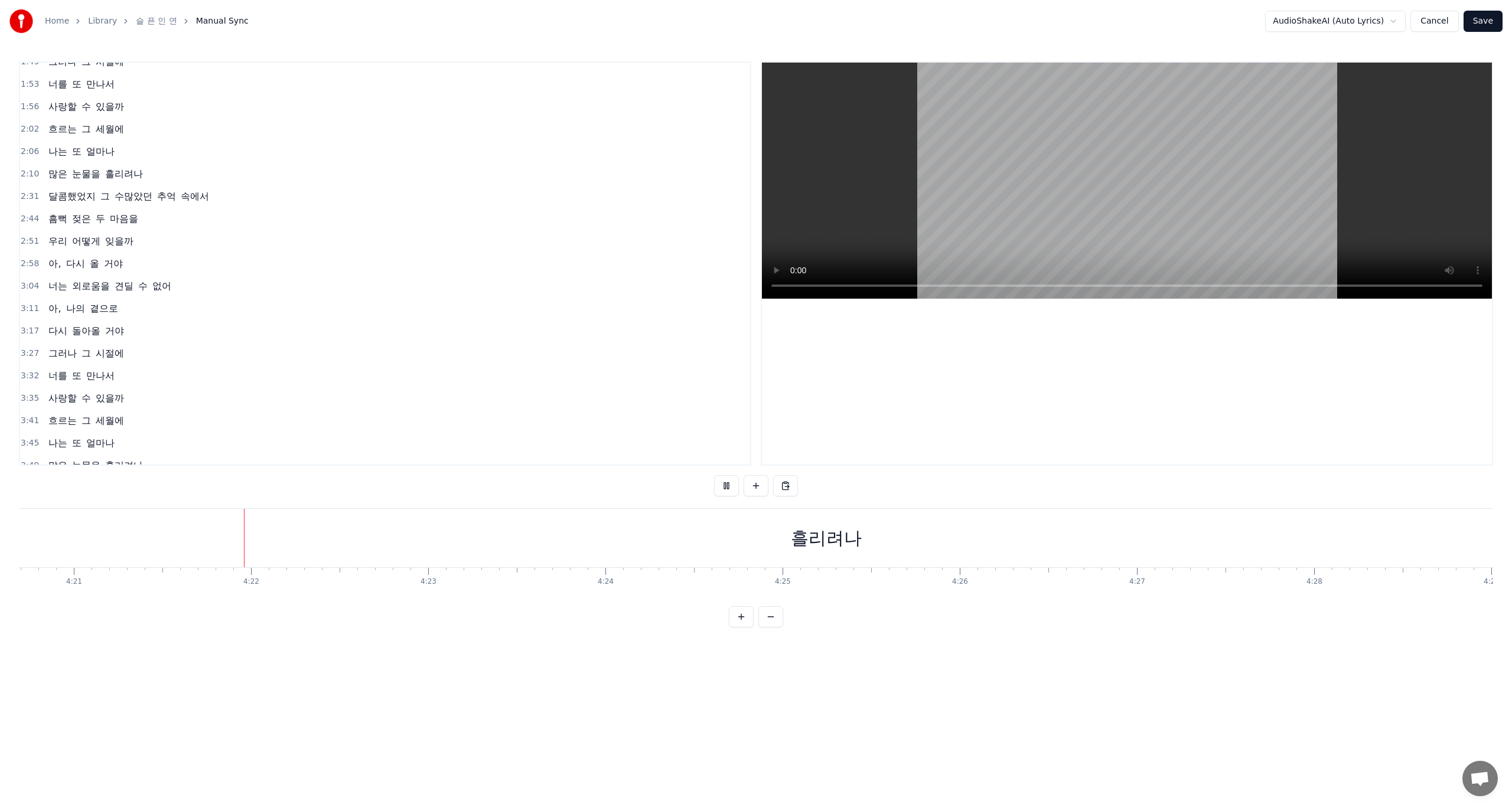
scroll to position [0, 46257]
click at [429, 541] on div "흘리려나" at bounding box center [764, 538] width 1824 height 59
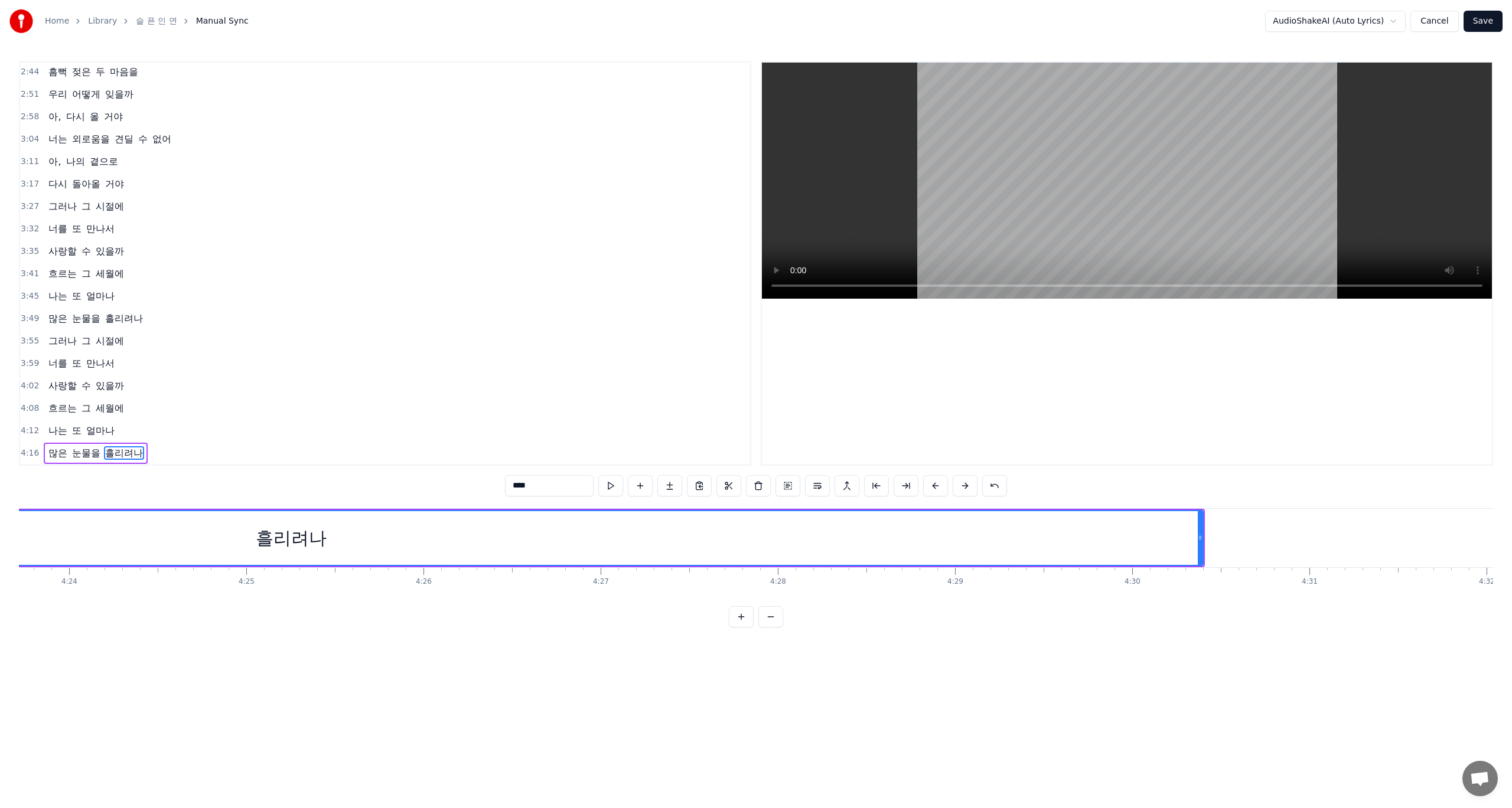
scroll to position [0, 46914]
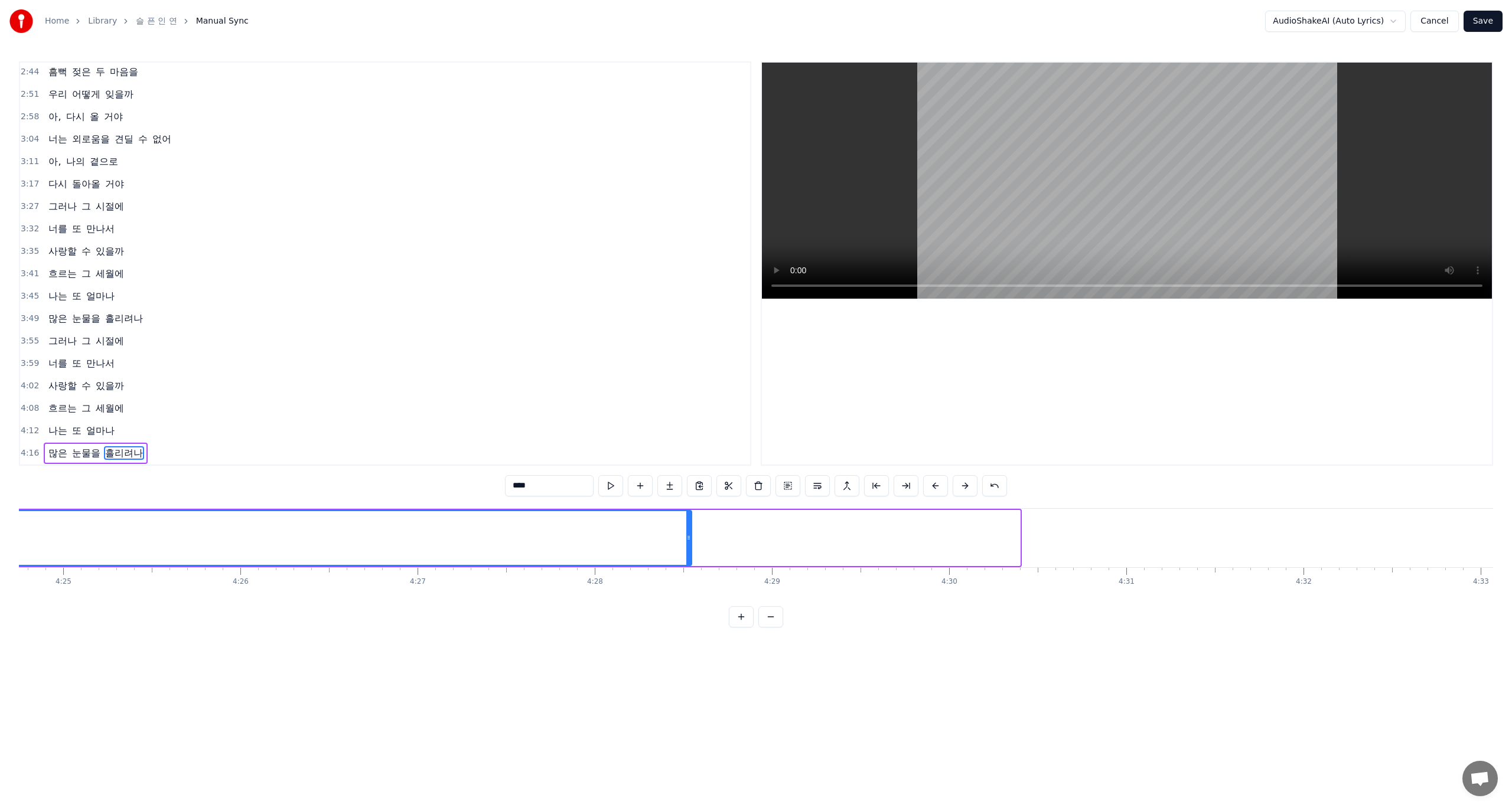
drag, startPoint x: 1017, startPoint y: 541, endPoint x: 679, endPoint y: 543, distance: 338.0
click at [686, 543] on div at bounding box center [689, 538] width 5 height 54
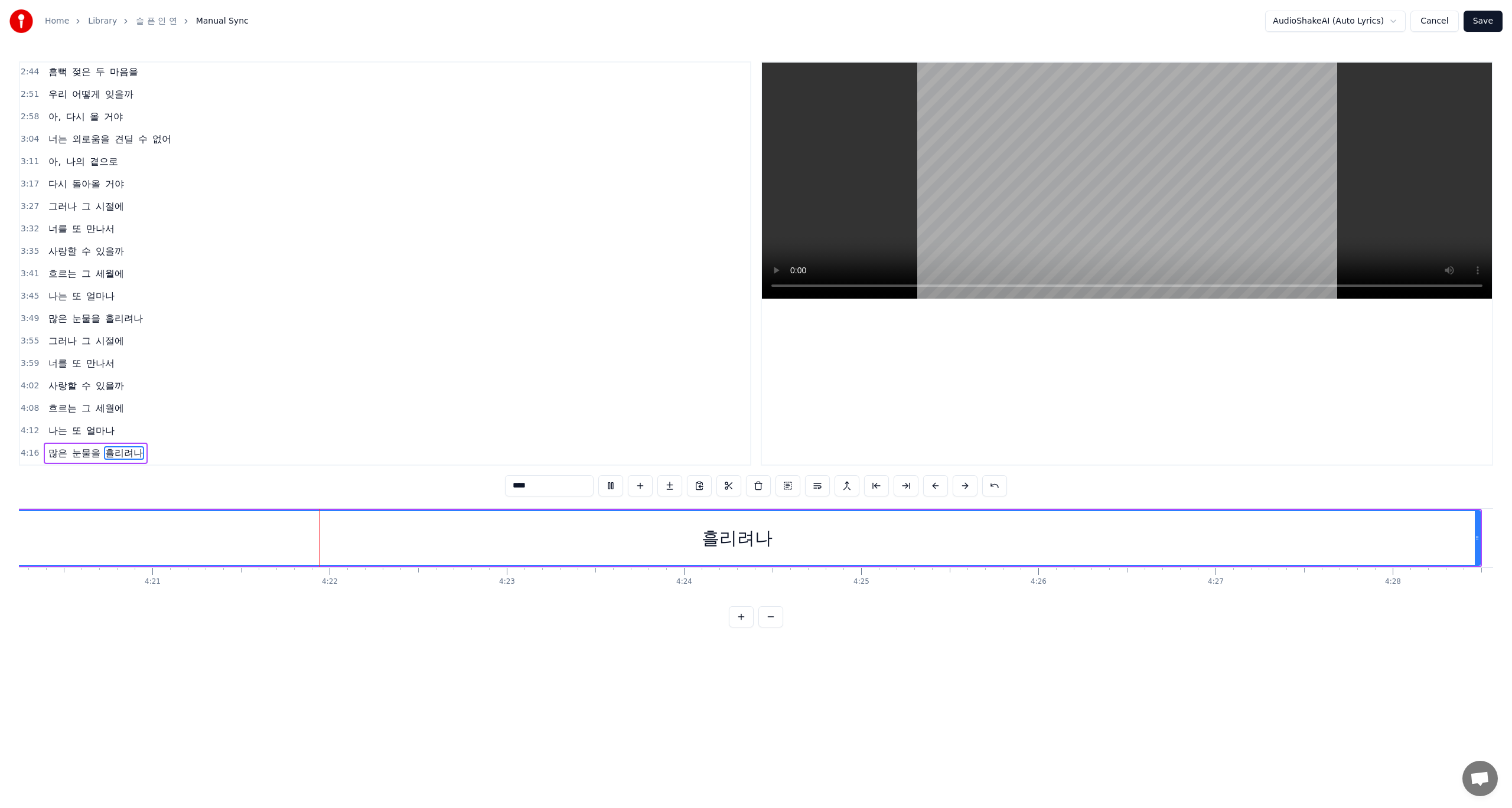
scroll to position [0, 46254]
click at [1340, 534] on div "흘리려나" at bounding box center [599, 538] width 1487 height 56
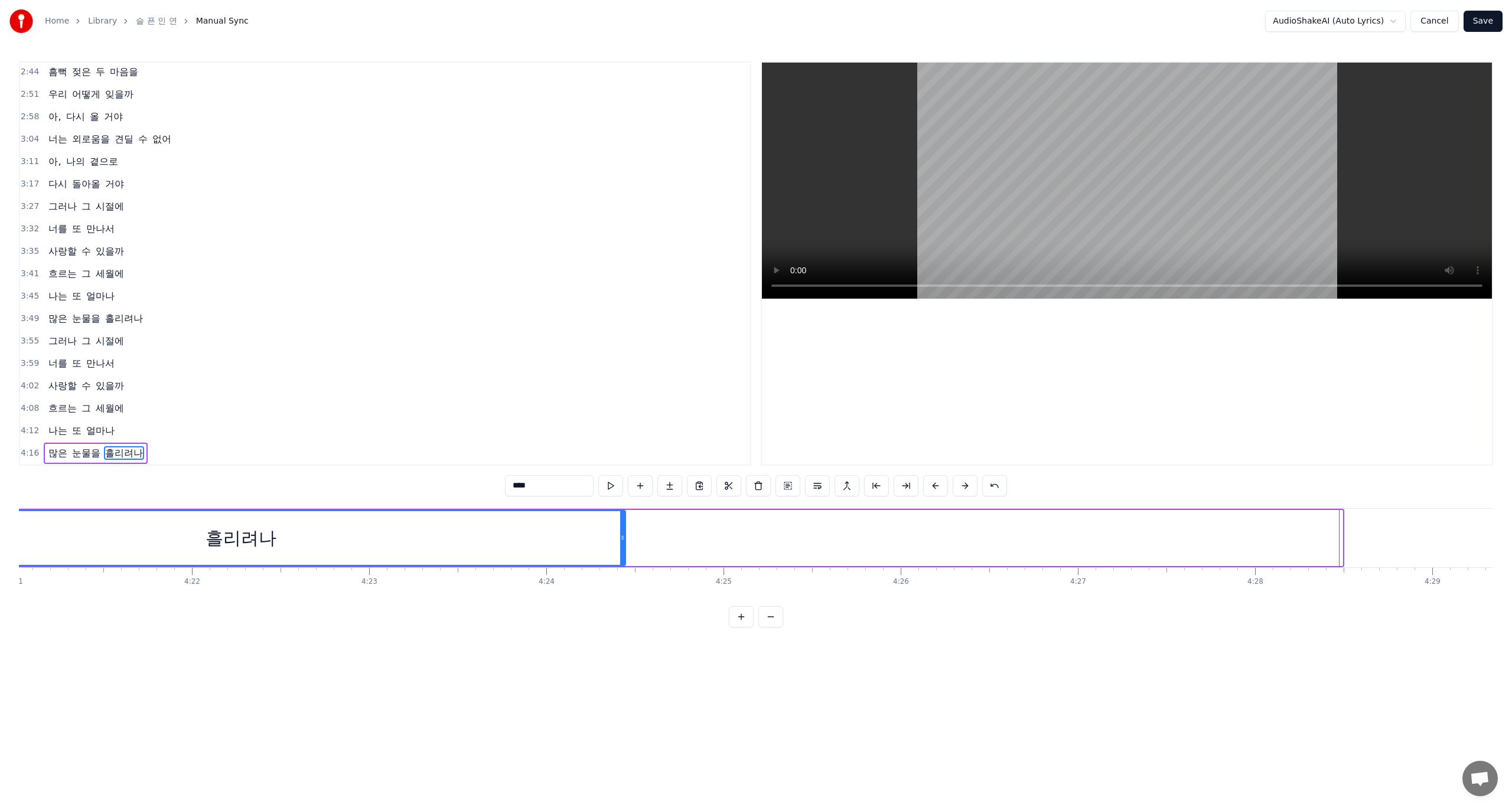
drag, startPoint x: 1340, startPoint y: 536, endPoint x: 622, endPoint y: 536, distance: 718.0
click at [622, 536] on icon at bounding box center [623, 537] width 5 height 9
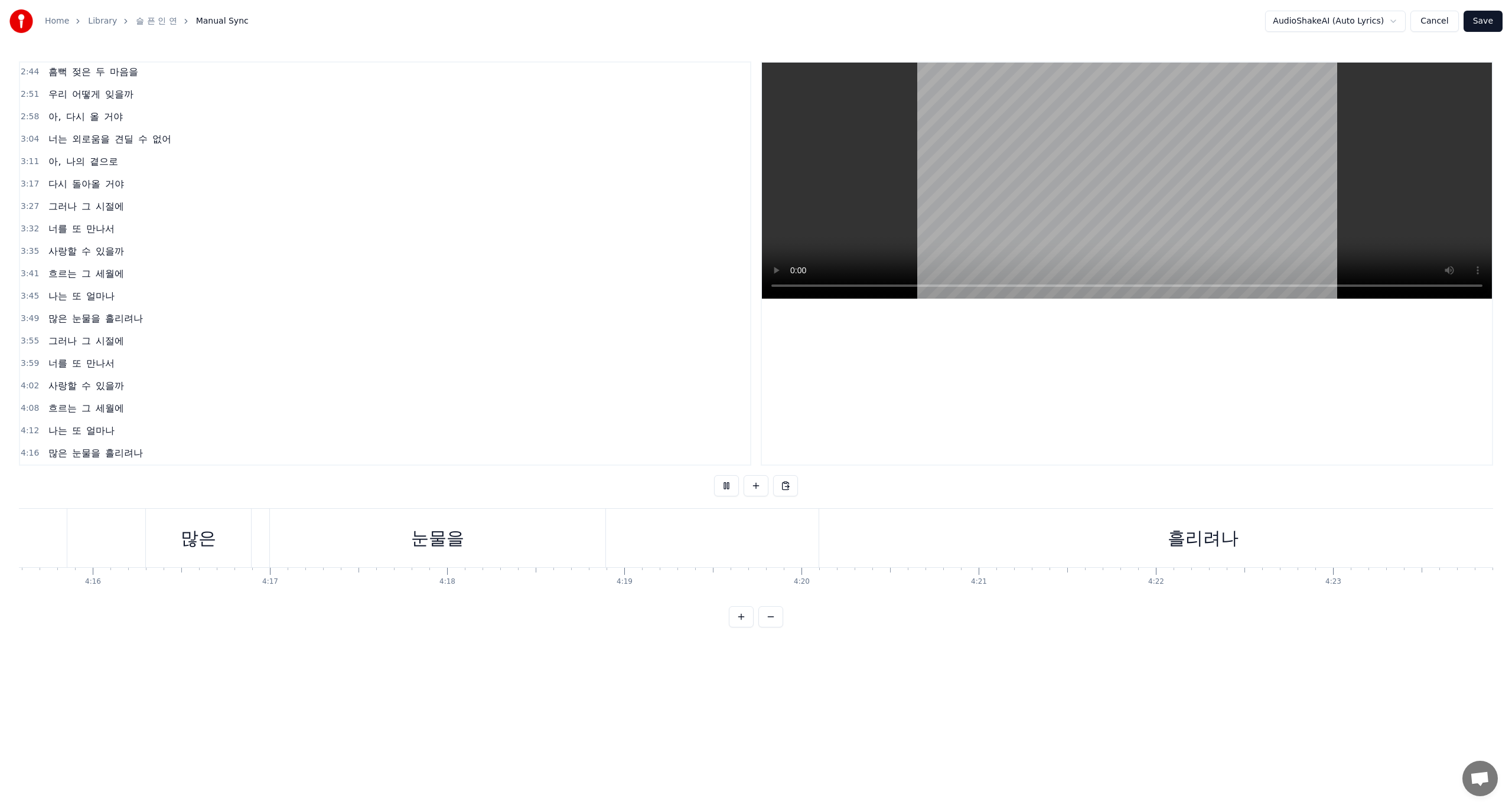
scroll to position [0, 45215]
click at [1041, 541] on div "흘리려나" at bounding box center [1278, 538] width 768 height 59
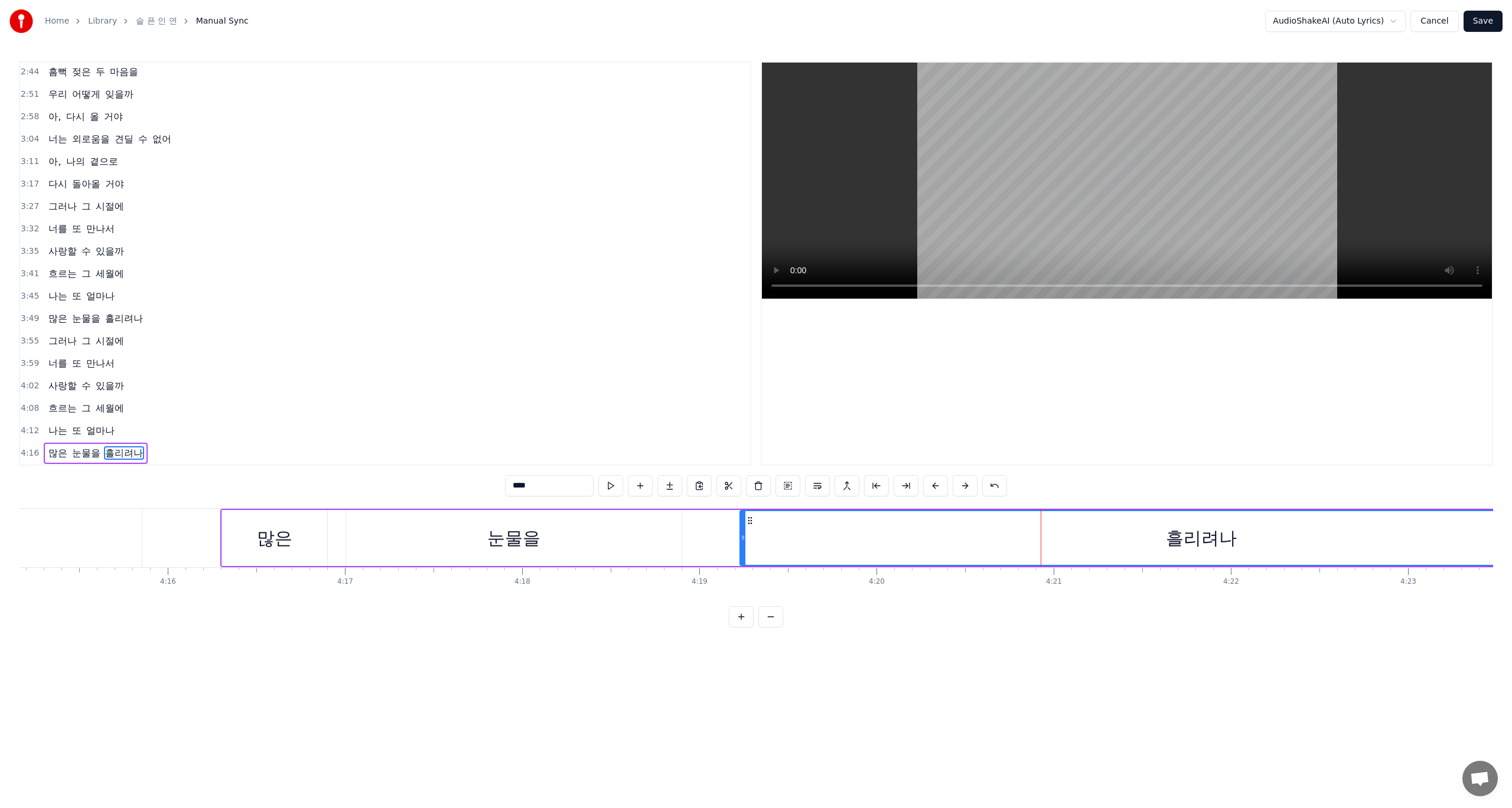
drag, startPoint x: 898, startPoint y: 541, endPoint x: 739, endPoint y: 545, distance: 159.1
click at [741, 545] on div at bounding box center [743, 538] width 5 height 54
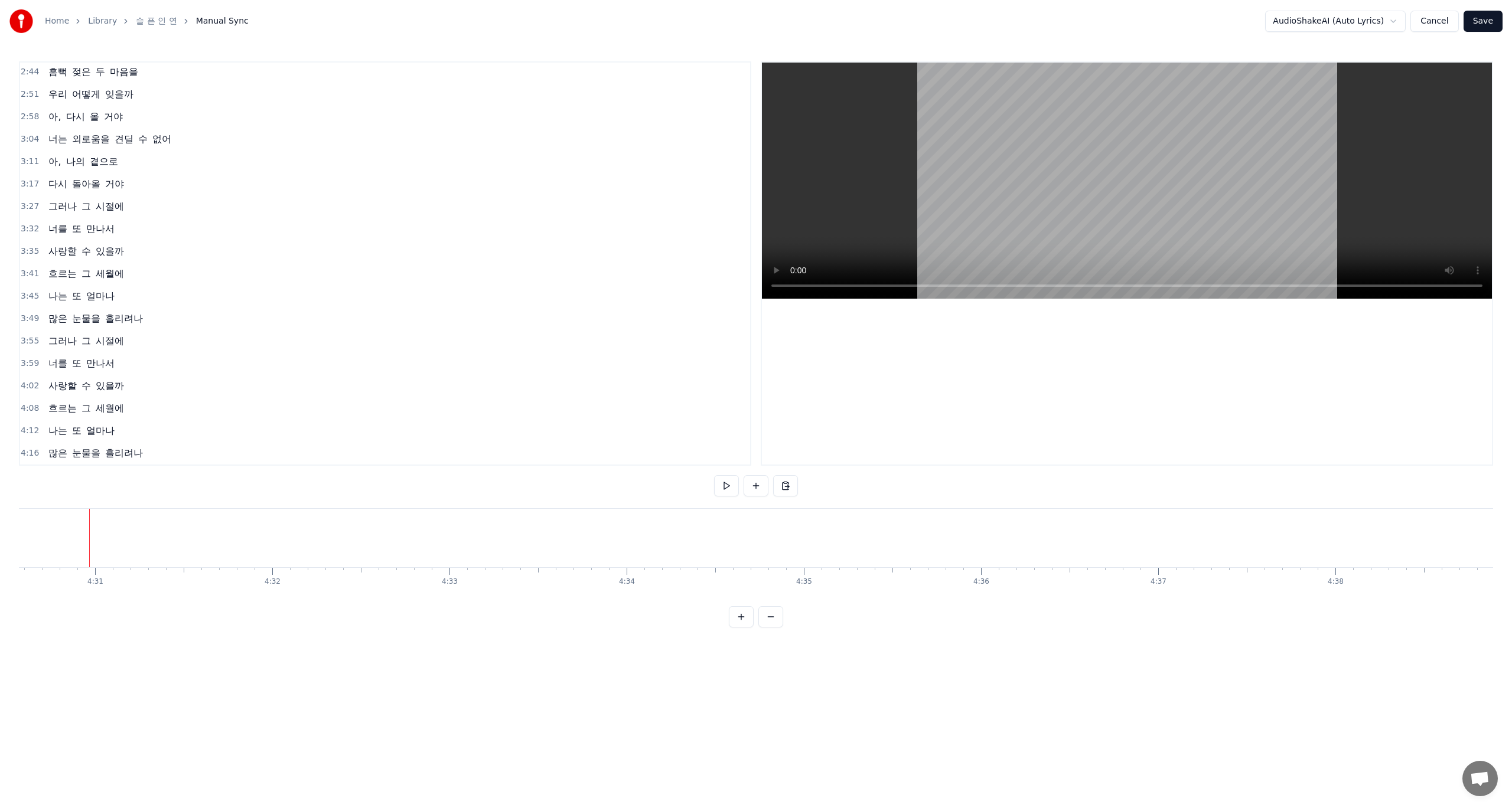
scroll to position [0, 47956]
click at [1484, 20] on button "Save" at bounding box center [1483, 21] width 39 height 21
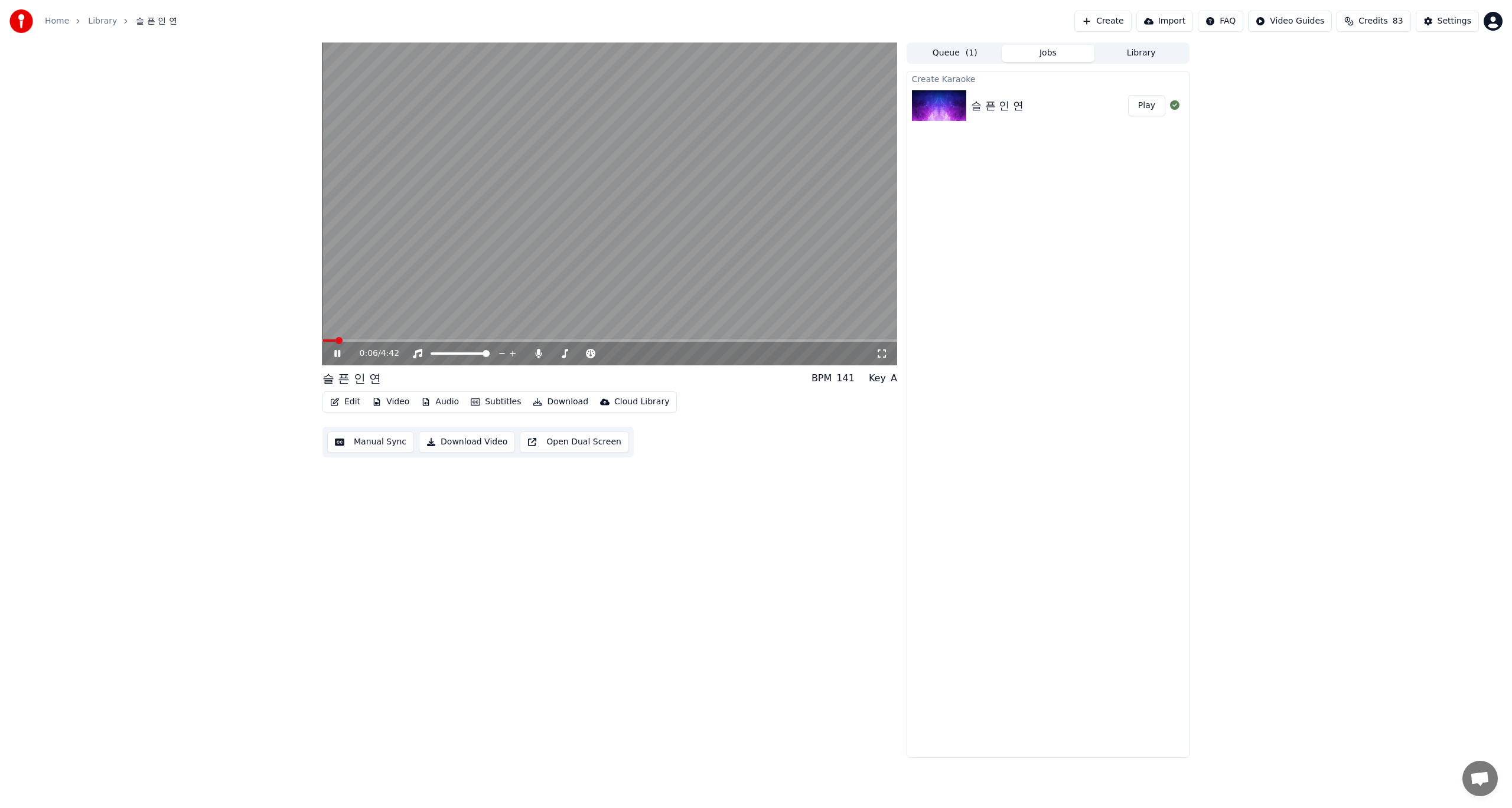
click at [467, 445] on button "Download Video" at bounding box center [467, 442] width 96 height 21
click at [339, 353] on icon at bounding box center [337, 353] width 6 height 7
